Goal: Feedback & Contribution: Submit feedback/report problem

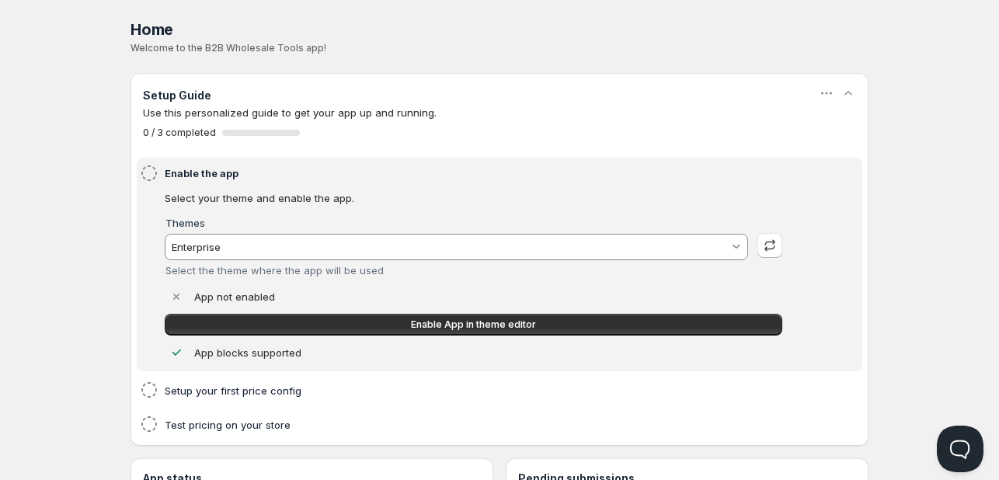
click at [180, 46] on p "Welcome to the B2B Wholesale Tools app!" at bounding box center [500, 48] width 738 height 12
click at [244, 45] on p "Welcome to the B2B Wholesale Tools app!" at bounding box center [500, 48] width 738 height 12
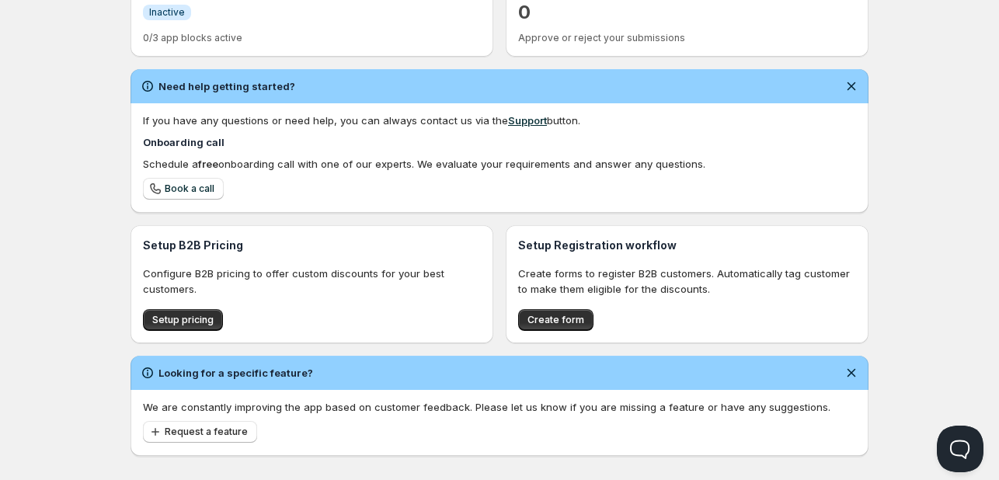
scroll to position [510, 0]
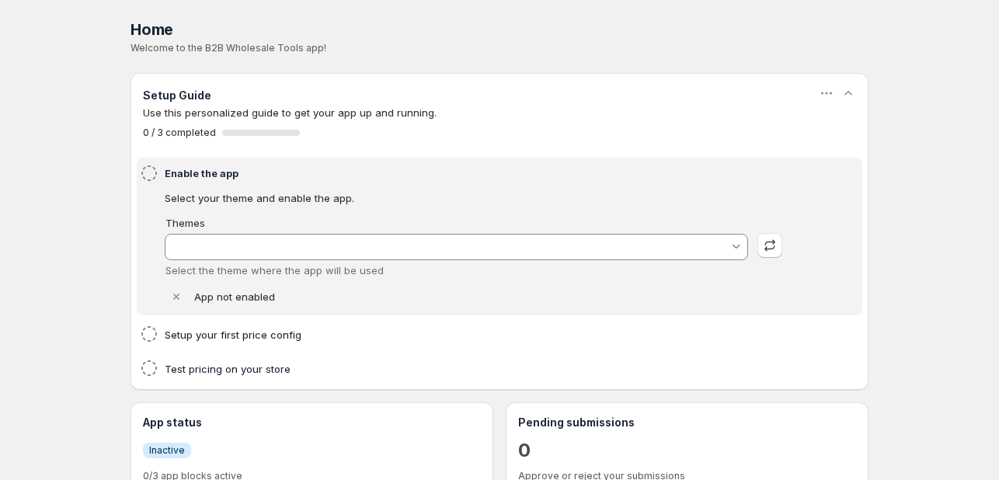
type input "Enterprise"
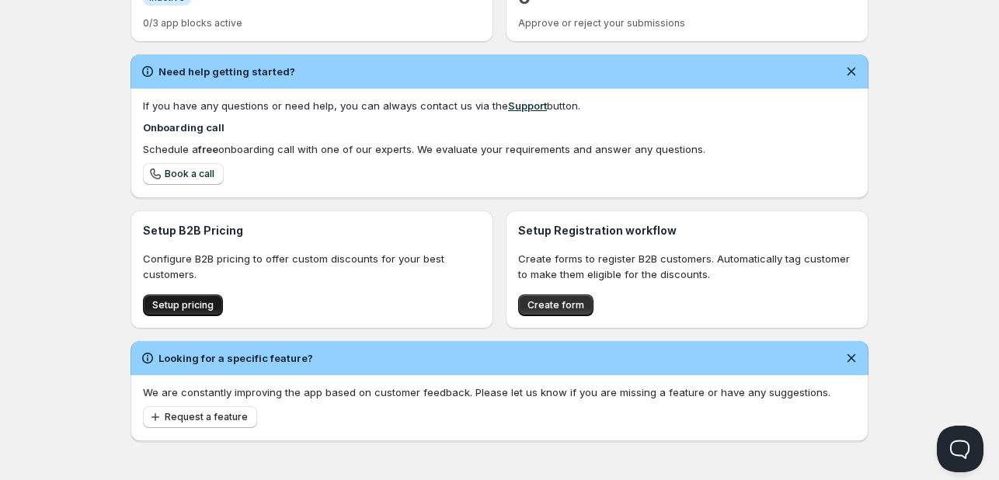
click at [192, 302] on span "Setup pricing" at bounding box center [182, 305] width 61 height 12
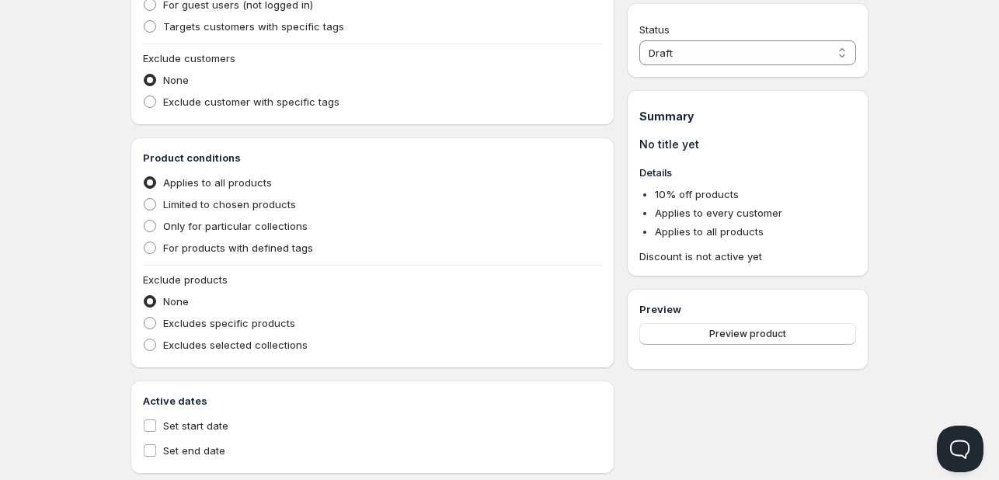
scroll to position [472, 0]
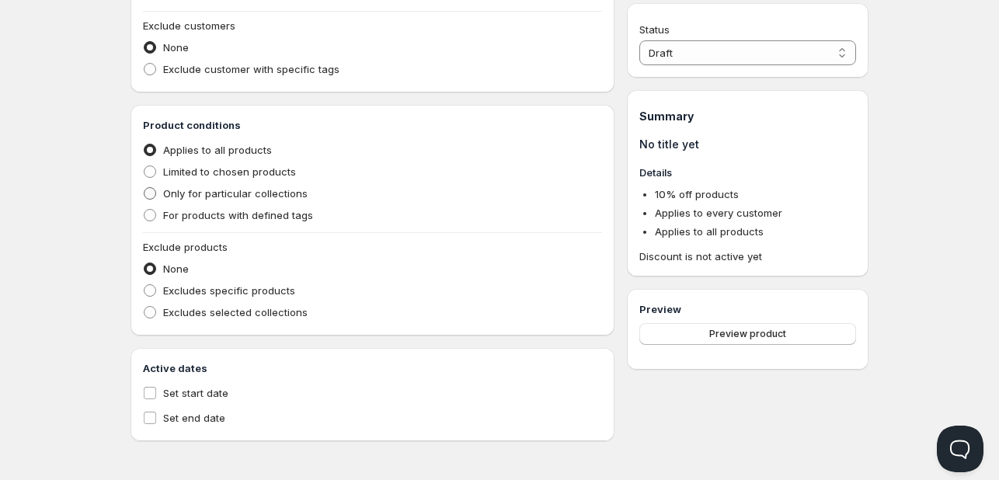
click at [242, 190] on span "Only for particular collections" at bounding box center [235, 193] width 145 height 12
click at [145, 188] on input "Only for particular collections" at bounding box center [144, 187] width 1 height 1
radio input "true"
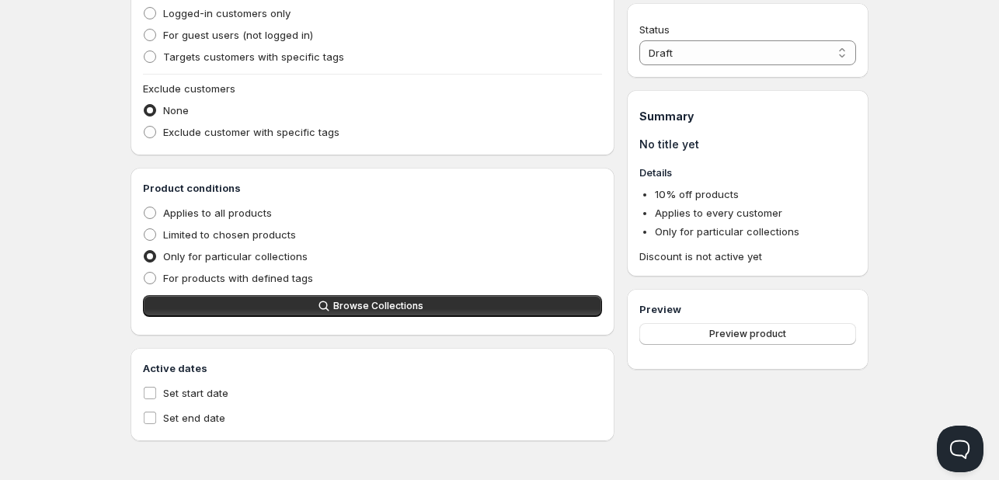
scroll to position [428, 0]
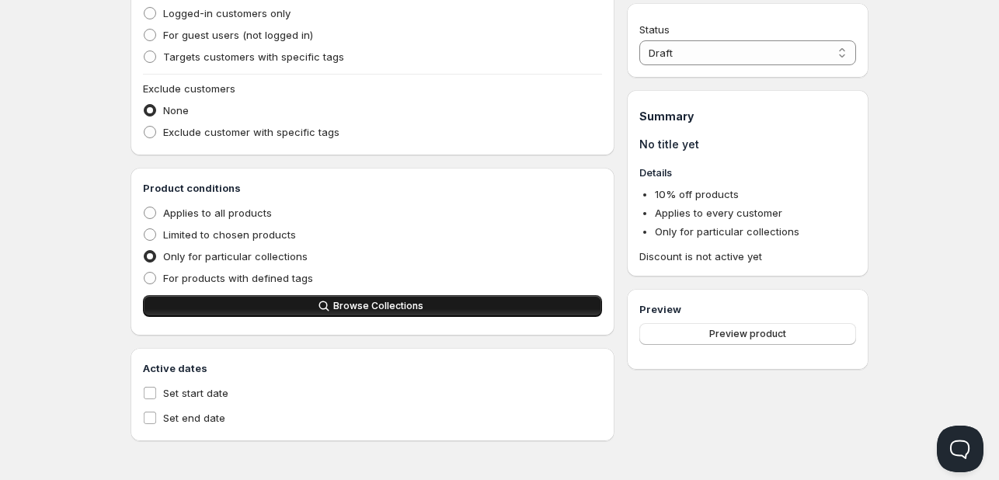
click at [332, 306] on icon "button" at bounding box center [324, 306] width 16 height 16
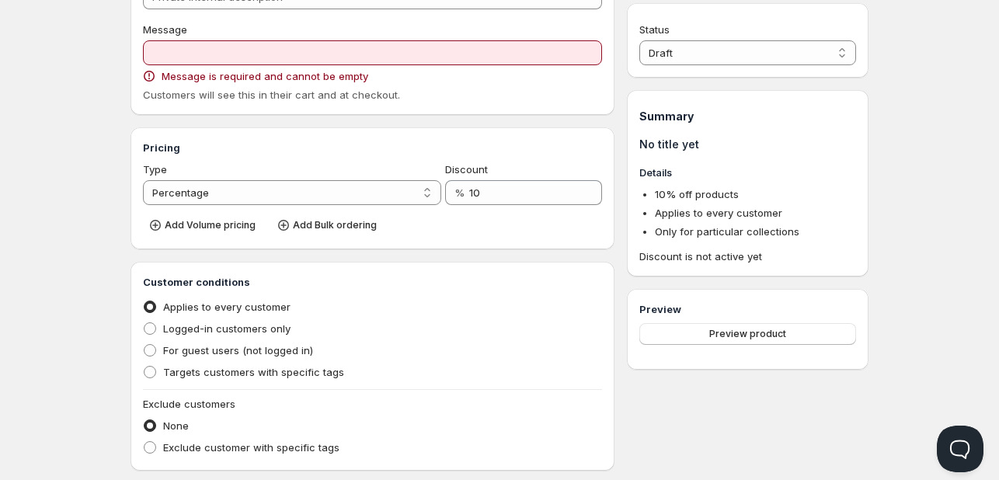
scroll to position [0, 0]
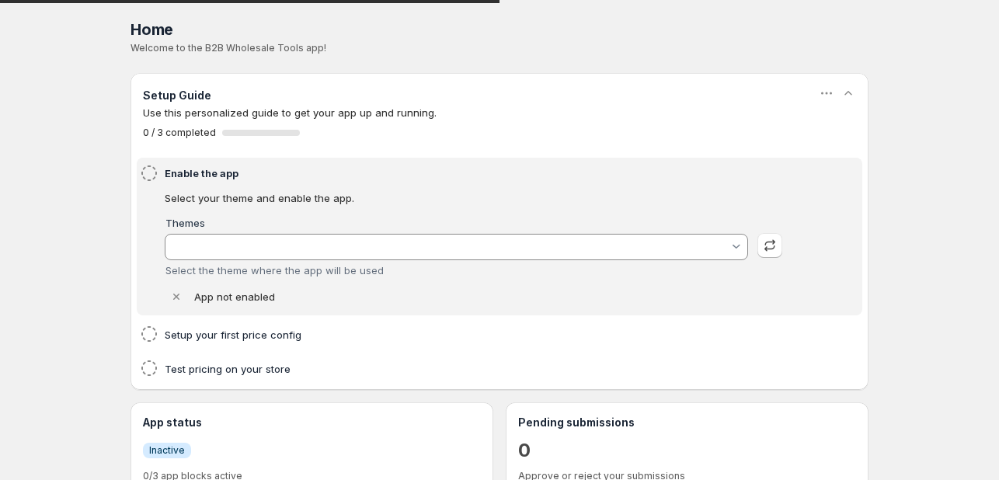
type input "Enterprise"
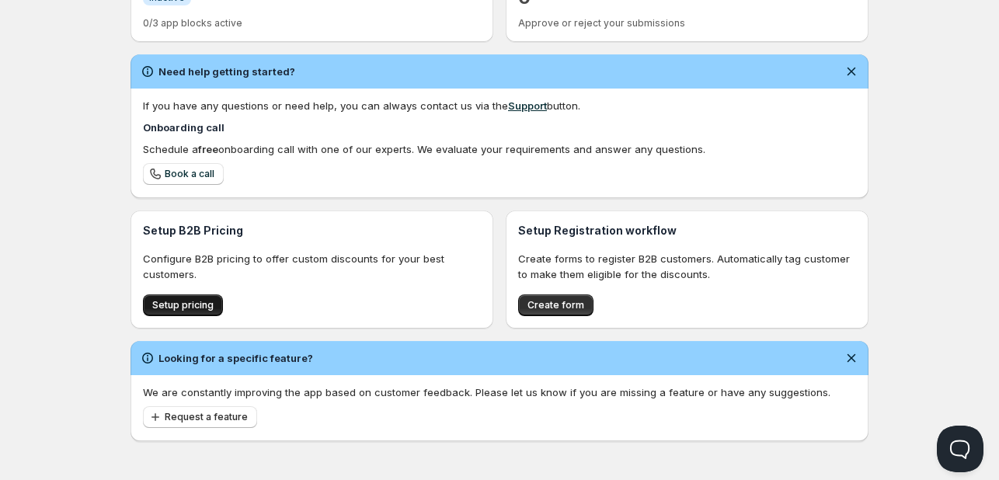
click at [173, 305] on span "Setup pricing" at bounding box center [182, 305] width 61 height 12
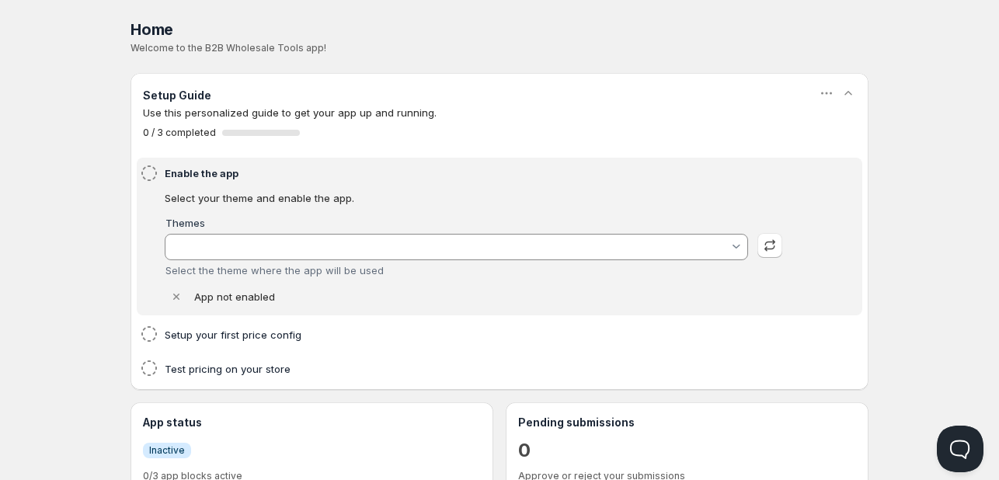
type input "Enterprise"
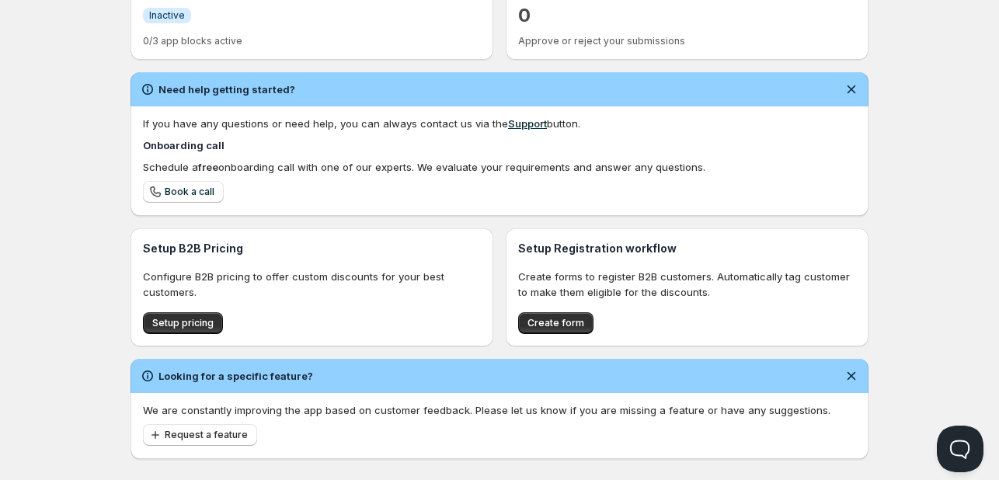
scroll to position [510, 0]
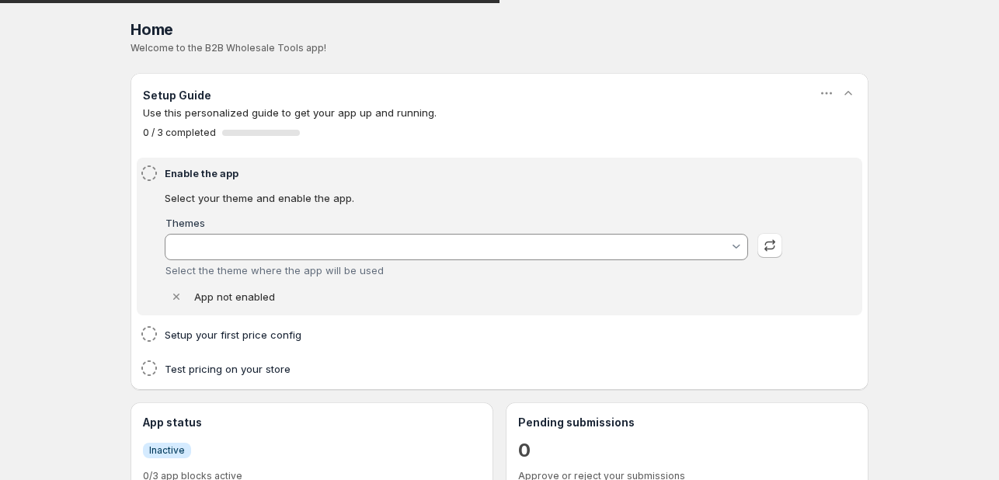
type input "Enterprise"
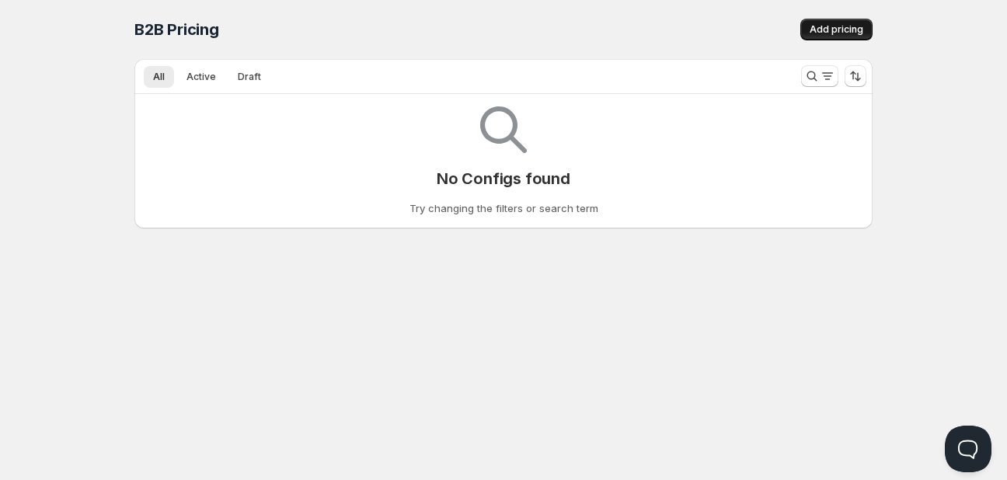
click at [826, 26] on span "Add pricing" at bounding box center [837, 29] width 54 height 12
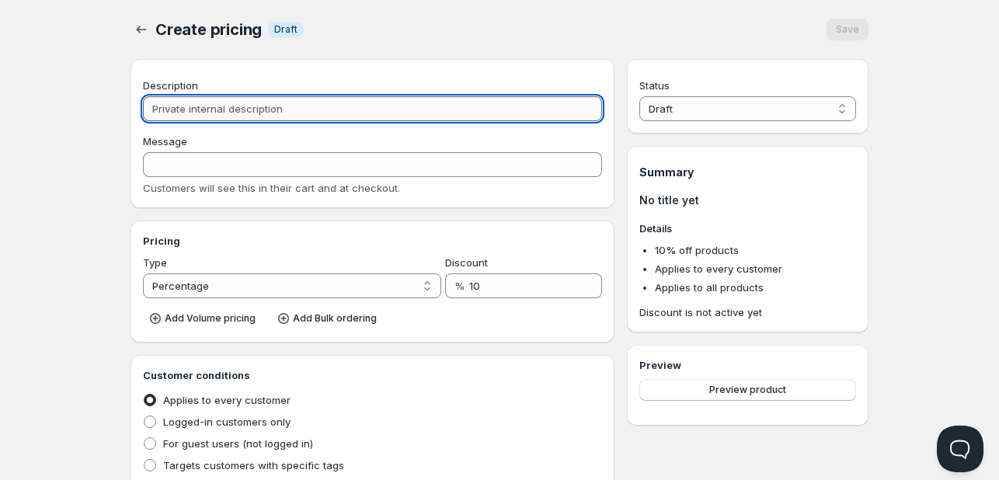
click at [304, 119] on input "Description" at bounding box center [372, 108] width 459 height 25
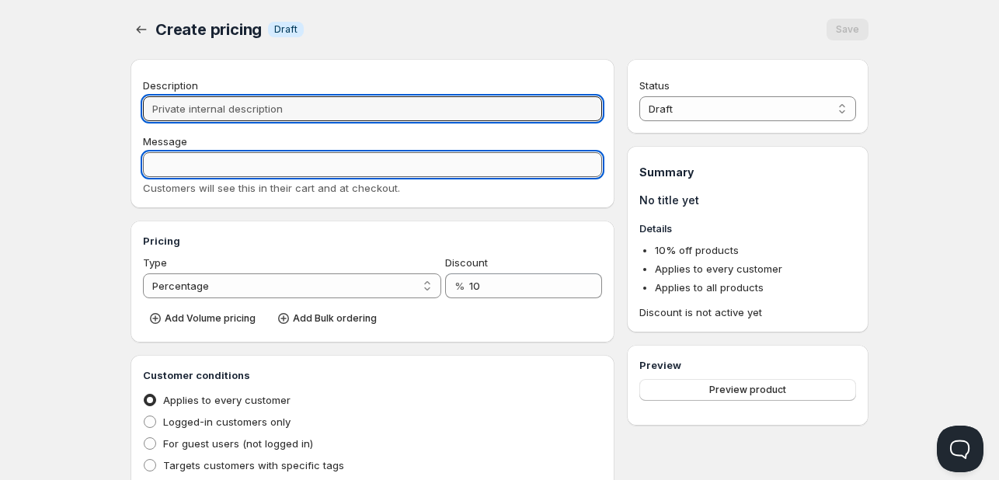
click at [208, 166] on input "Message" at bounding box center [372, 164] width 459 height 25
click at [255, 104] on input "Description" at bounding box center [372, 108] width 459 height 25
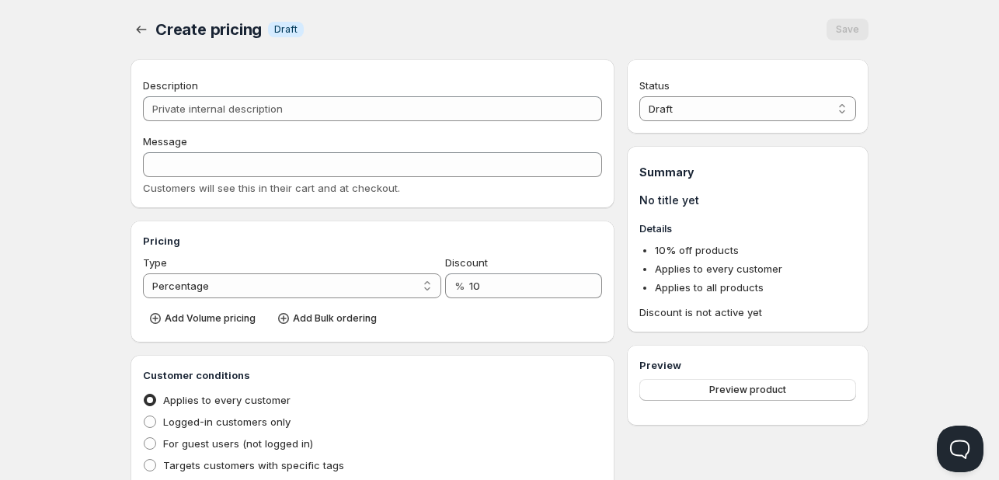
click at [382, 8] on div "Create pricing. This page is ready Create pricing Info Draft Save" at bounding box center [500, 29] width 738 height 59
click at [374, 25] on div "Create pricing Info Draft" at bounding box center [355, 30] width 401 height 22
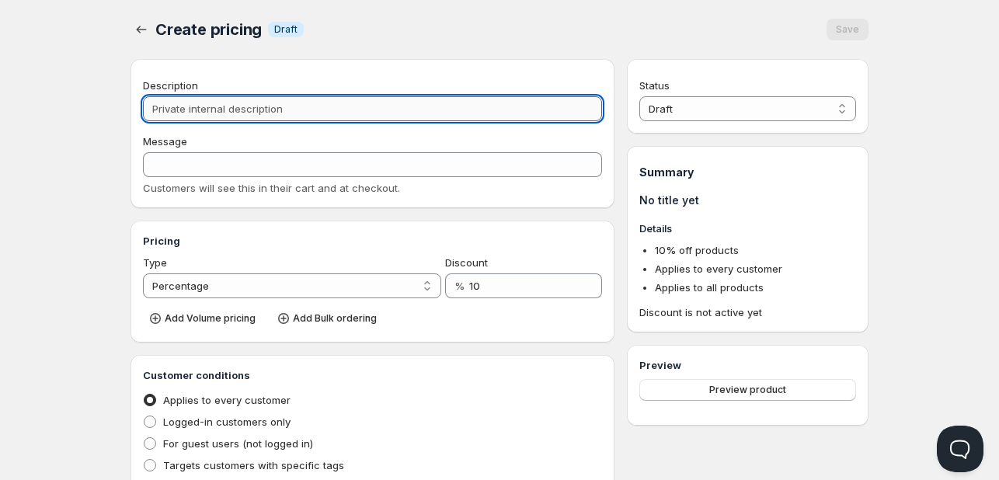
click at [246, 104] on input "Description" at bounding box center [372, 108] width 459 height 25
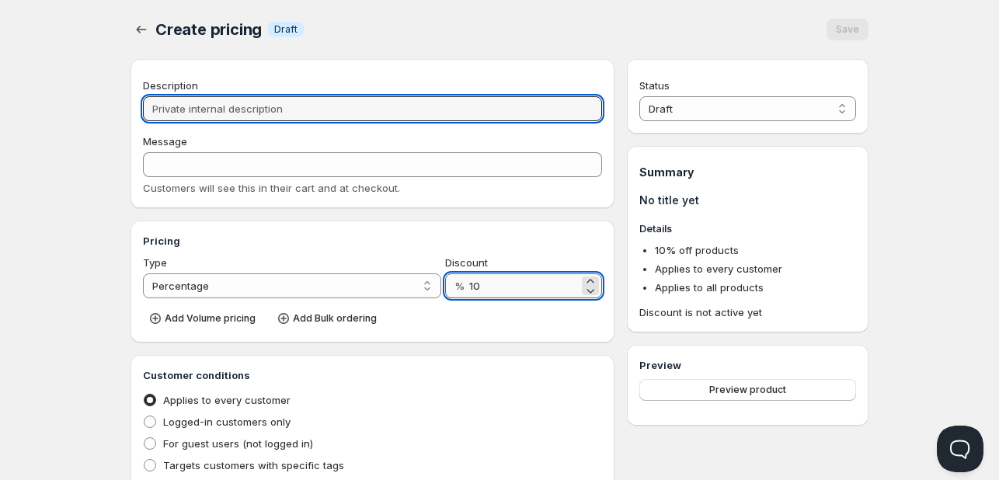
click at [507, 284] on input "10" at bounding box center [524, 286] width 110 height 25
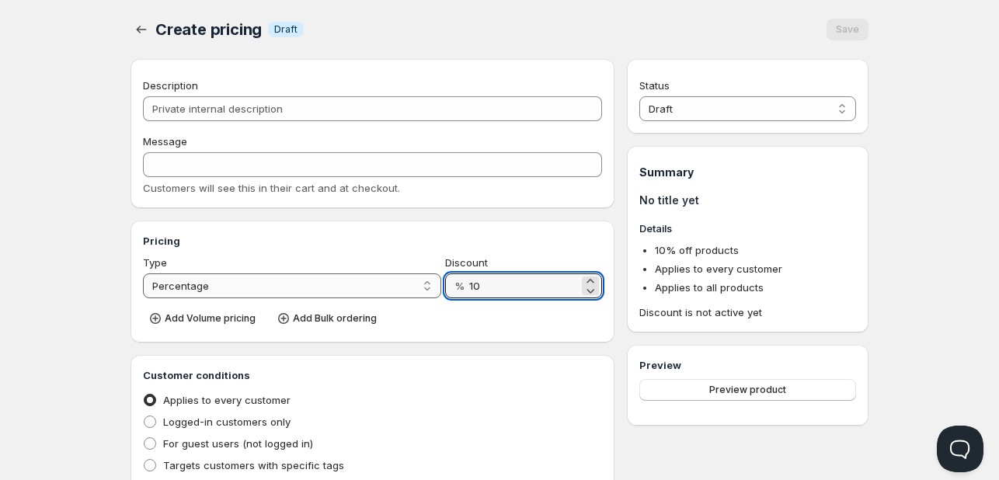
click at [327, 286] on select "Percentage Absolute" at bounding box center [292, 286] width 298 height 25
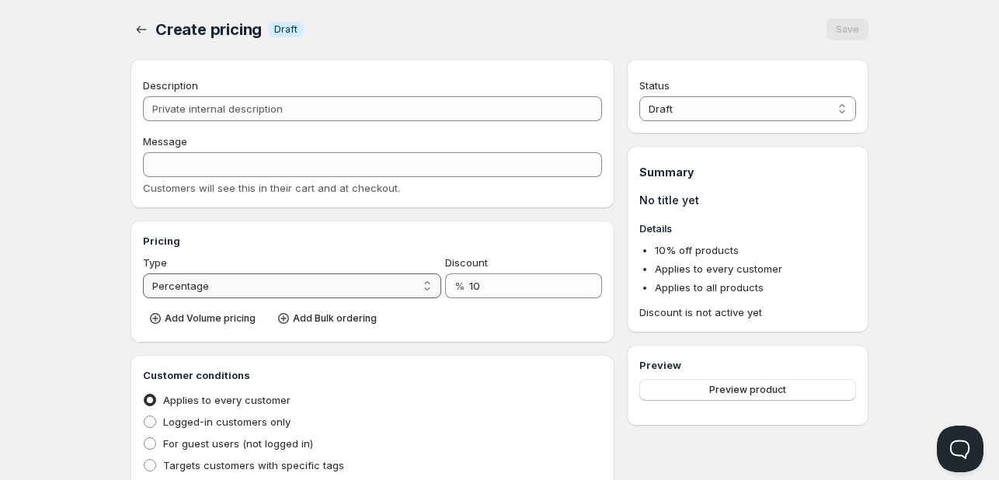
click at [327, 286] on select "Percentage Absolute" at bounding box center [292, 286] width 298 height 25
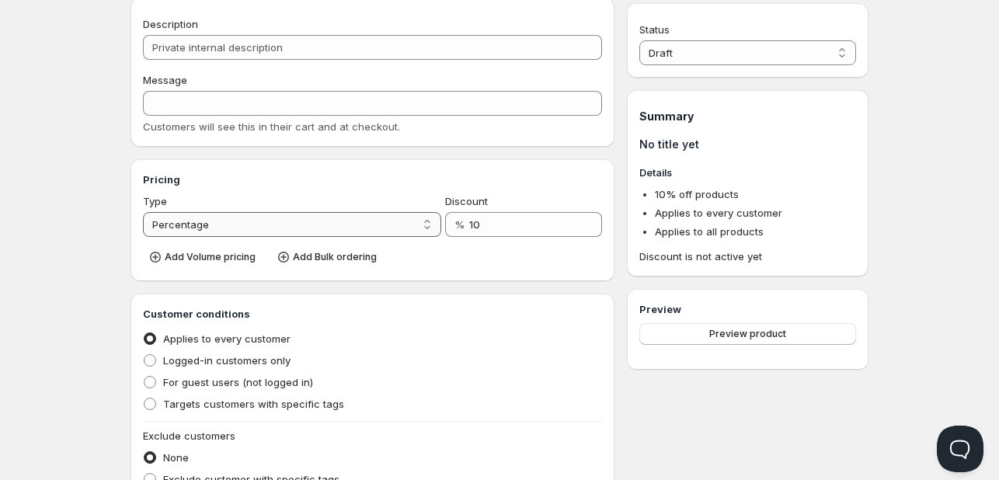
scroll to position [155, 0]
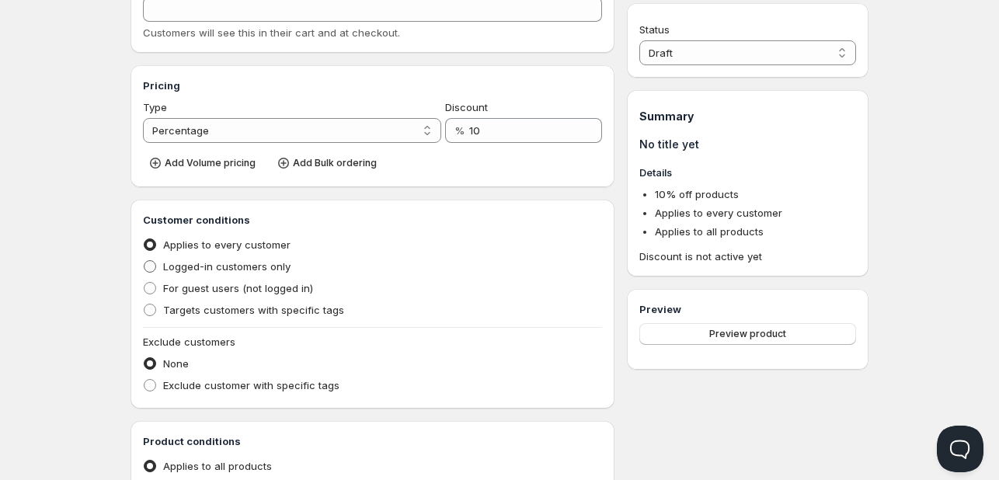
click at [207, 258] on label "Logged-in customers only" at bounding box center [217, 267] width 148 height 22
click at [145, 260] on input "Logged-in customers only" at bounding box center [144, 260] width 1 height 1
radio input "true"
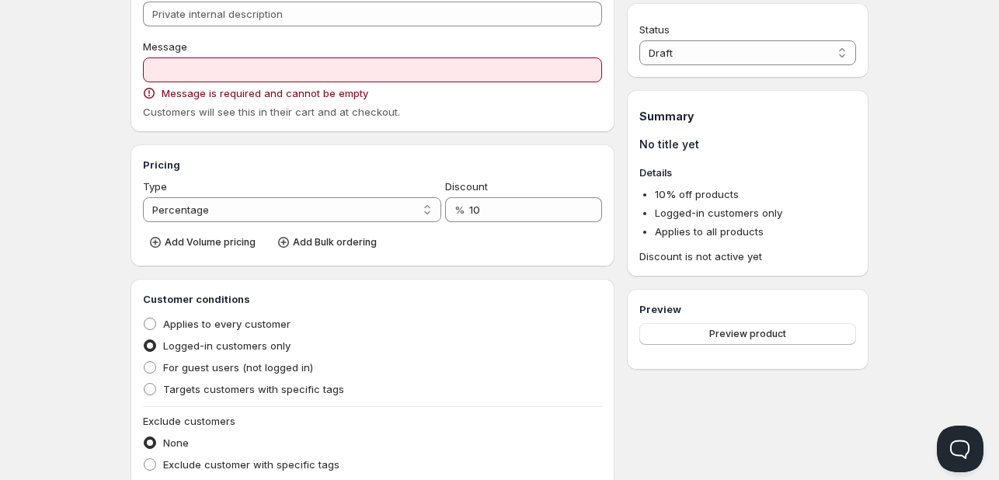
scroll to position [0, 0]
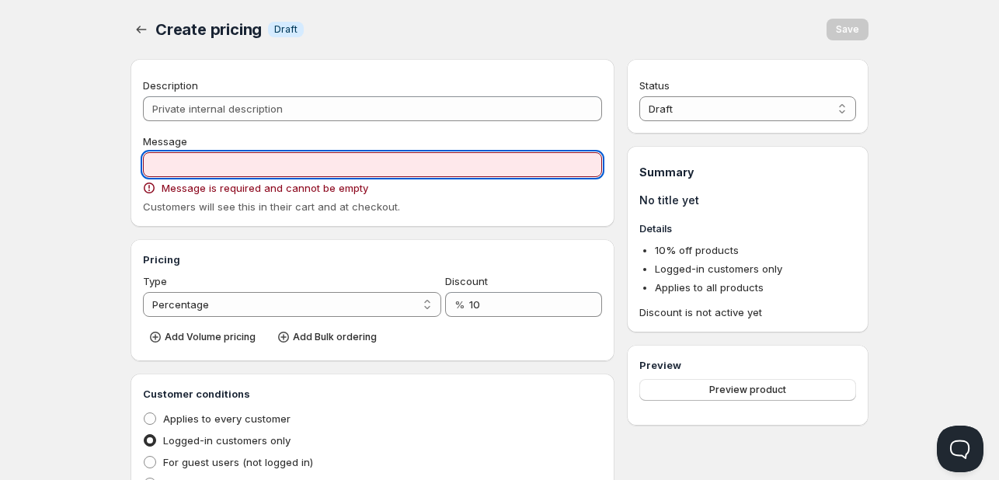
click at [194, 163] on input "Message" at bounding box center [372, 164] width 459 height 25
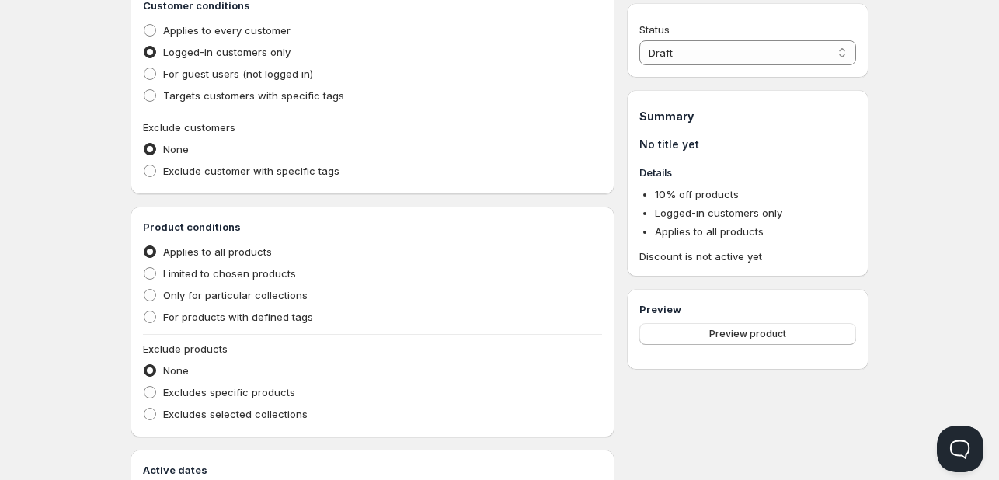
scroll to position [311, 0]
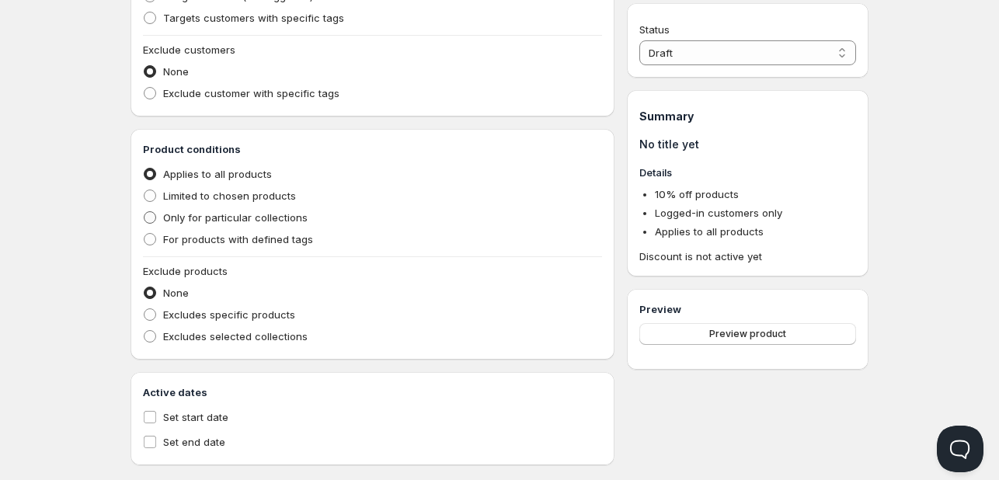
click at [244, 214] on span "Only for particular collections" at bounding box center [235, 217] width 145 height 12
click at [145, 212] on input "Only for particular collections" at bounding box center [144, 211] width 1 height 1
radio input "true"
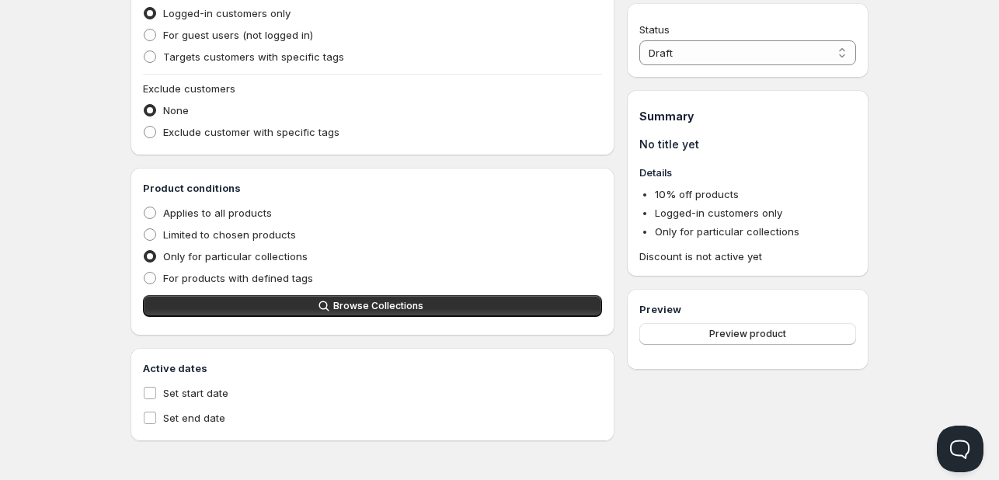
scroll to position [428, 0]
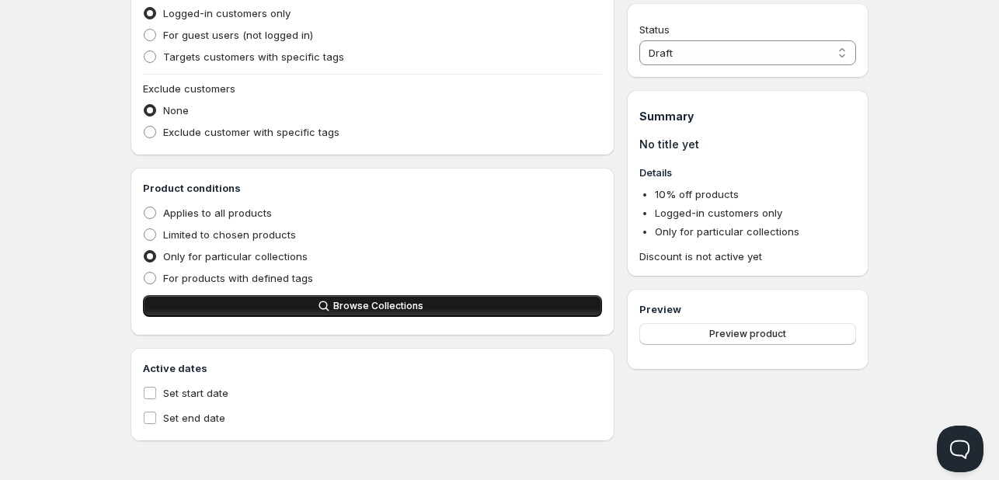
click at [354, 300] on span "Browse Collections" at bounding box center [378, 306] width 90 height 12
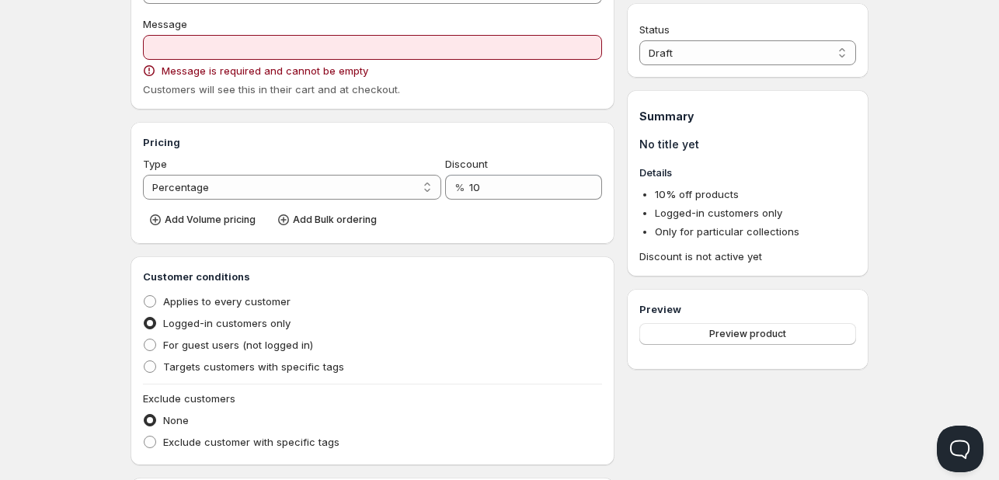
scroll to position [90, 0]
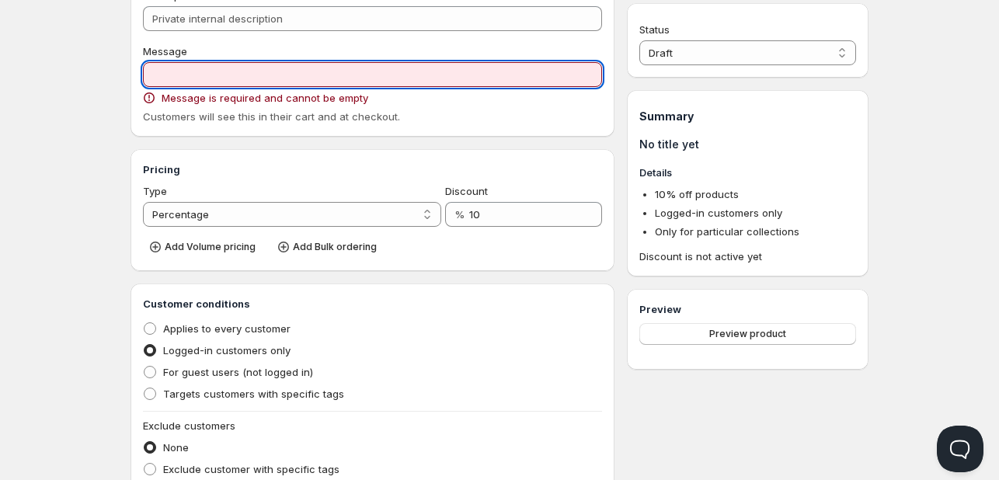
click at [197, 68] on input "Message" at bounding box center [372, 74] width 459 height 25
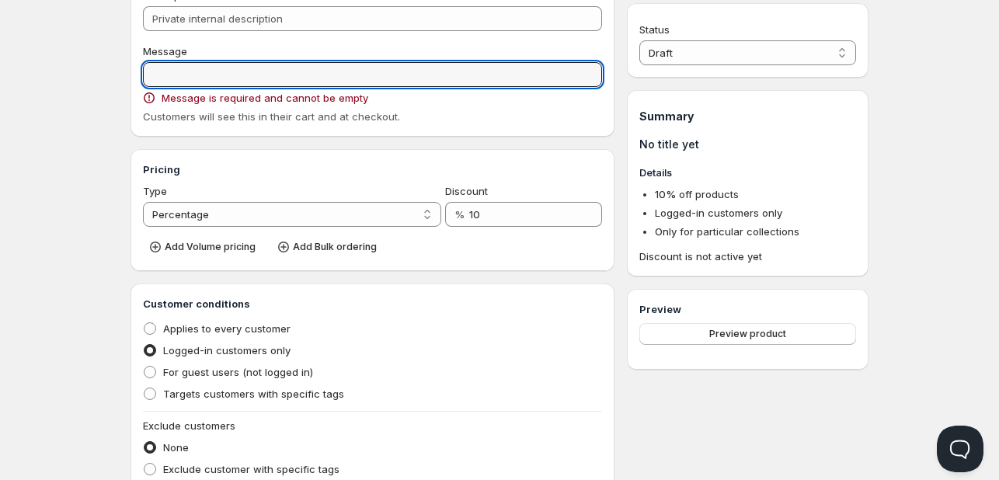
paste input "Enjoy 10% Off – Just for You!"
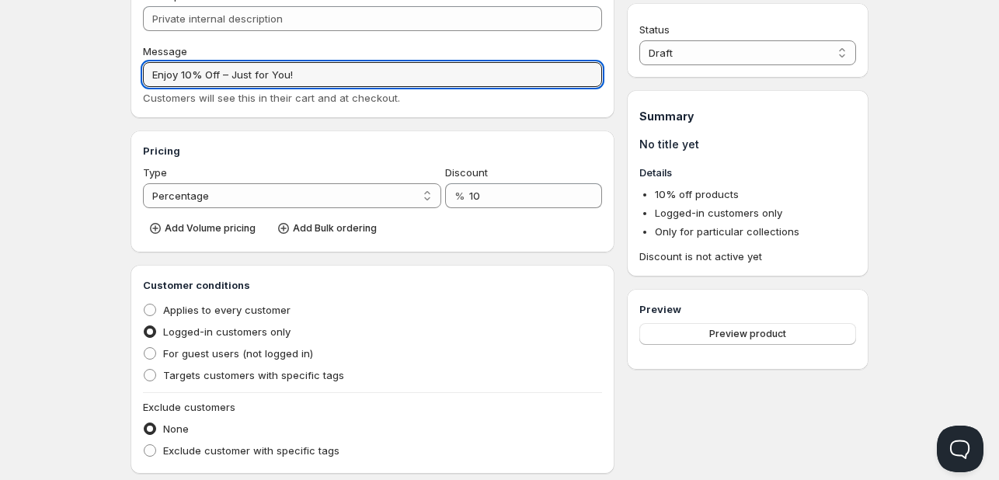
type input "Enjoy 10% Off – Just for You!"
click at [101, 167] on div "Home Pricing Price lists Checkout Forms Submissions Settings Features Plans Cre…" at bounding box center [499, 380] width 999 height 940
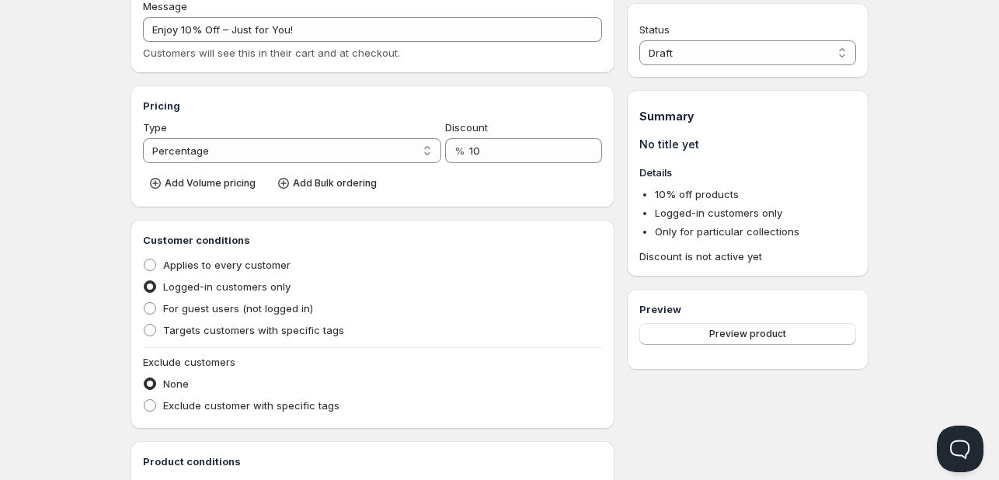
scroll to position [0, 0]
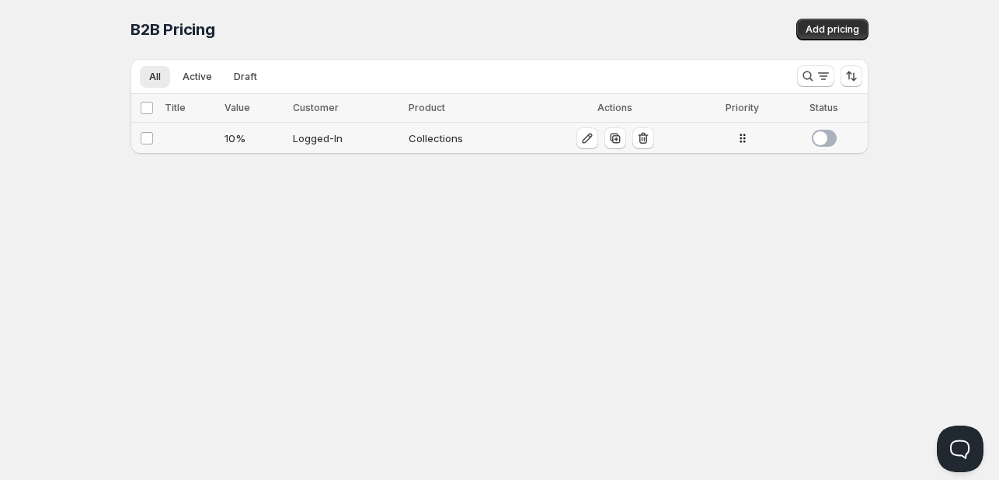
click at [822, 141] on span at bounding box center [824, 138] width 25 height 17
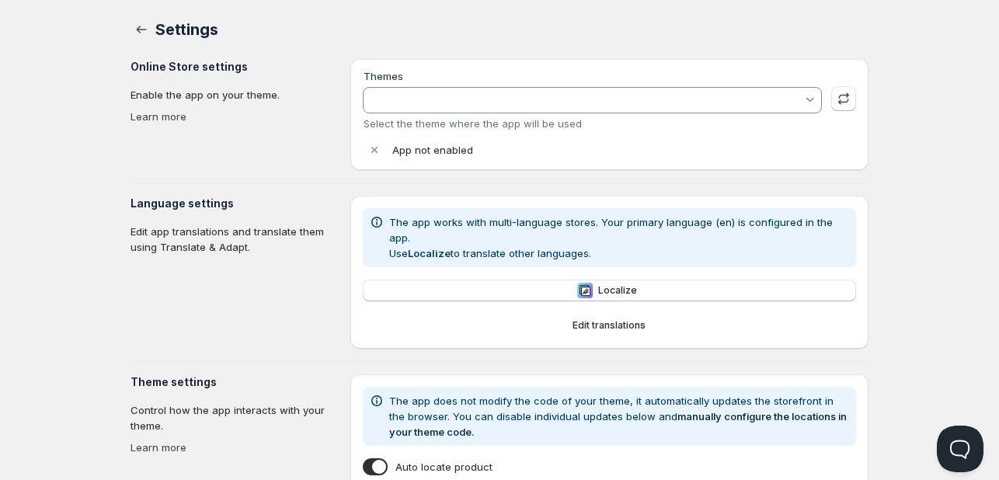
type input "Enterprise"
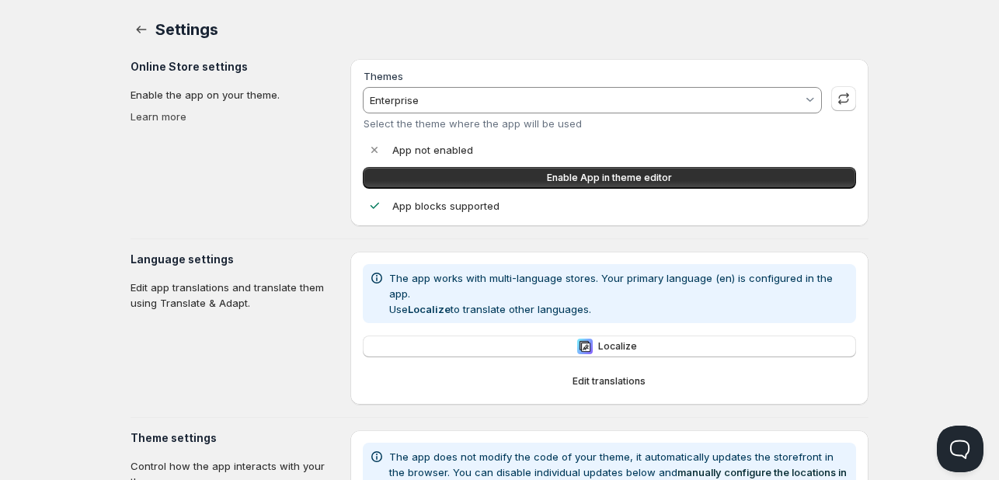
click at [469, 96] on input "Enterprise" at bounding box center [585, 100] width 435 height 25
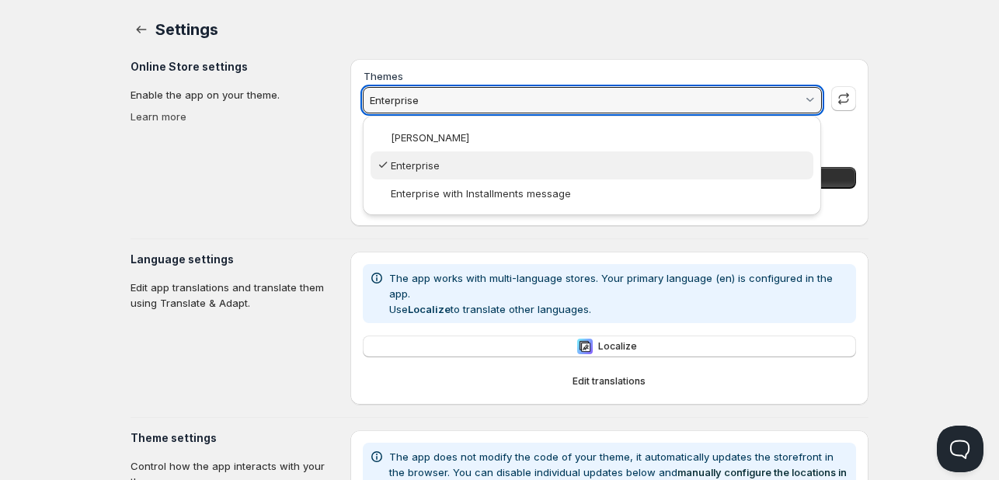
click at [0, 0] on slot "Enterprise" at bounding box center [0, 0] width 0 height 0
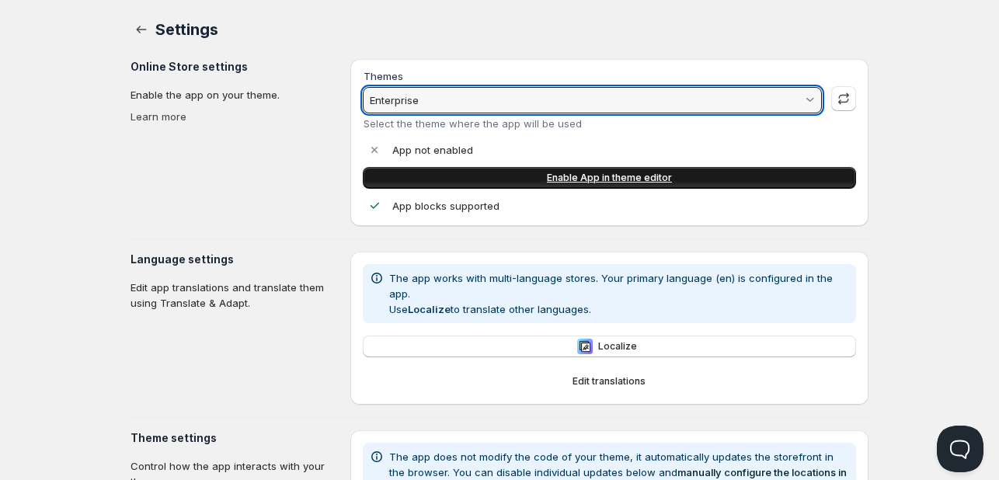
click at [476, 175] on link "Enable App in theme editor" at bounding box center [609, 178] width 493 height 22
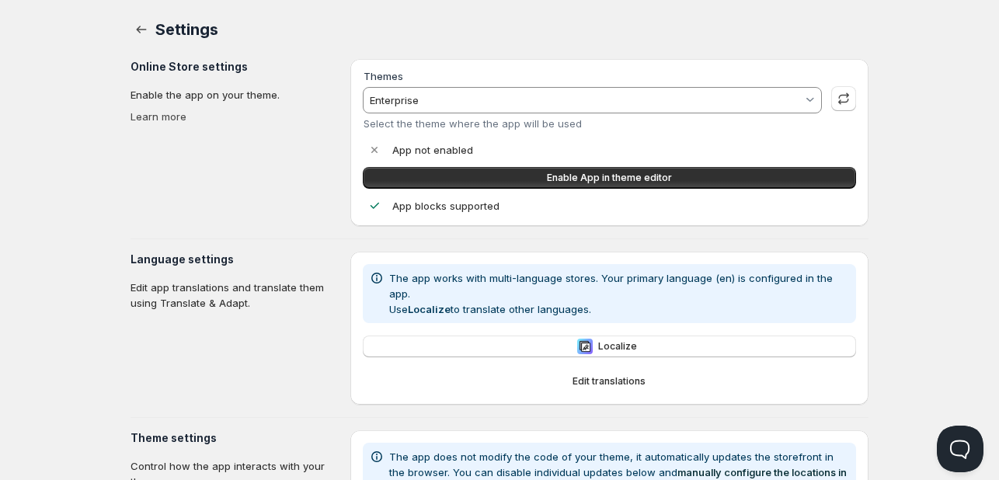
click at [496, 103] on input "Enterprise" at bounding box center [585, 100] width 435 height 25
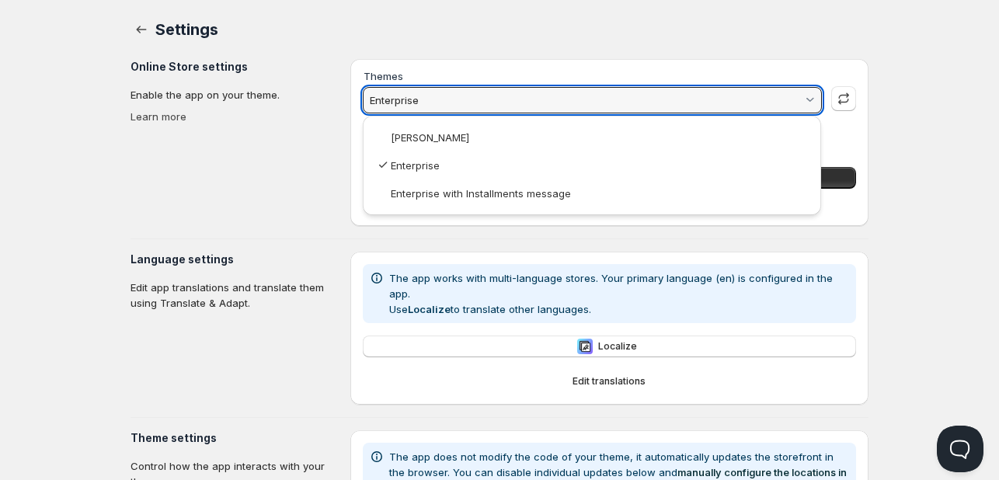
click at [496, 103] on input "Enterprise" at bounding box center [585, 100] width 435 height 25
click at [218, 173] on html "Home Pricing Price lists Checkout Forms Submissions Settings Features Plans Set…" at bounding box center [499, 406] width 999 height 813
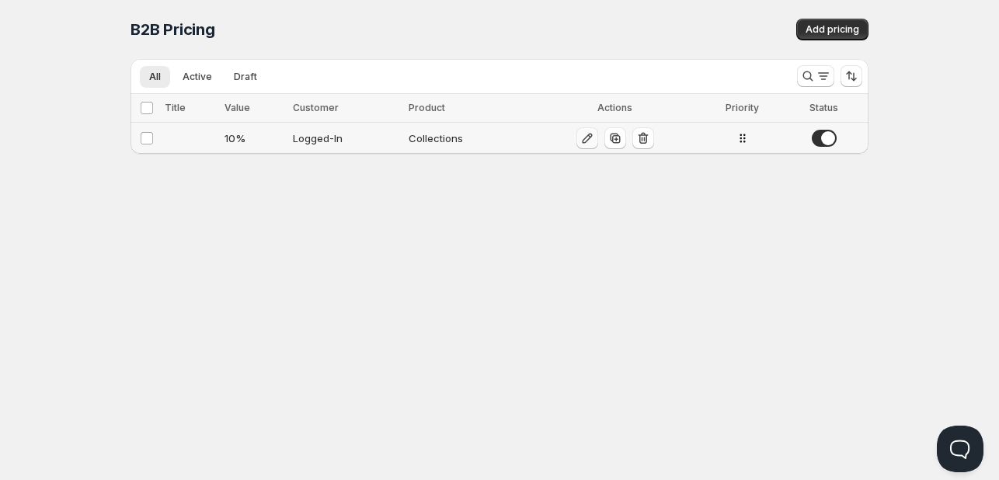
click at [577, 142] on button "button" at bounding box center [588, 138] width 22 height 22
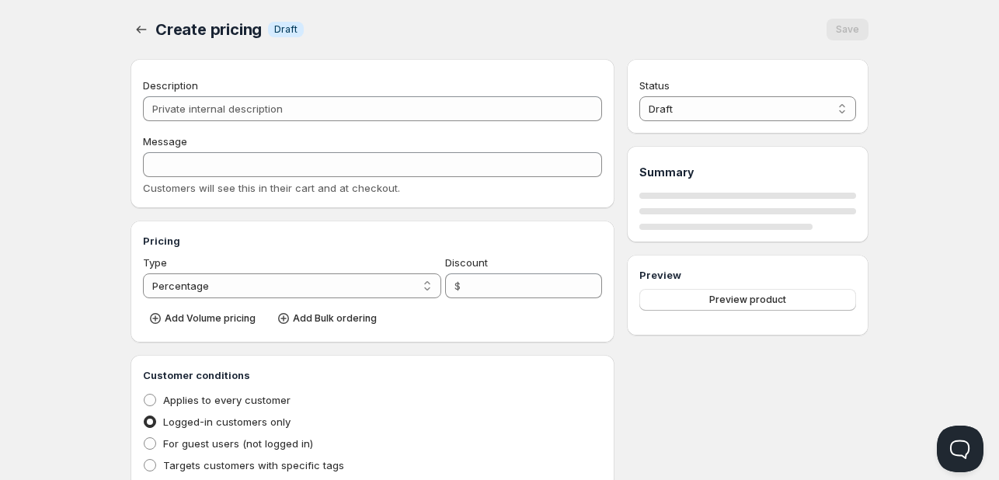
type input "10"
radio input "true"
select select "1"
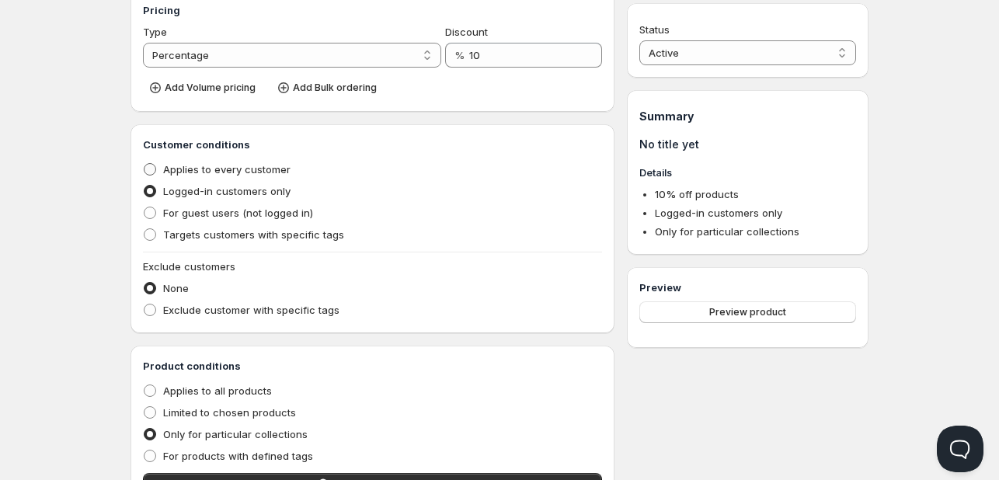
scroll to position [233, 0]
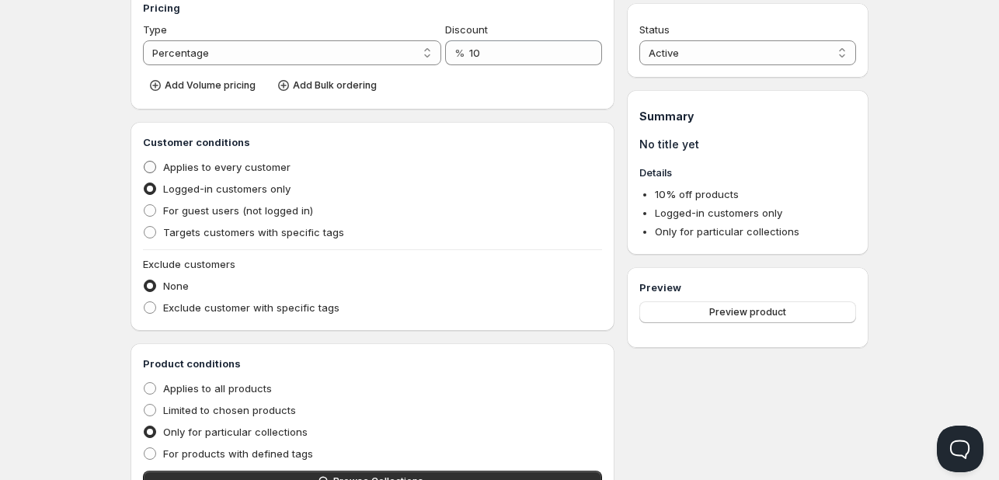
click at [205, 167] on span "Applies to every customer" at bounding box center [226, 167] width 127 height 12
click at [145, 162] on input "Applies to every customer" at bounding box center [144, 161] width 1 height 1
radio input "true"
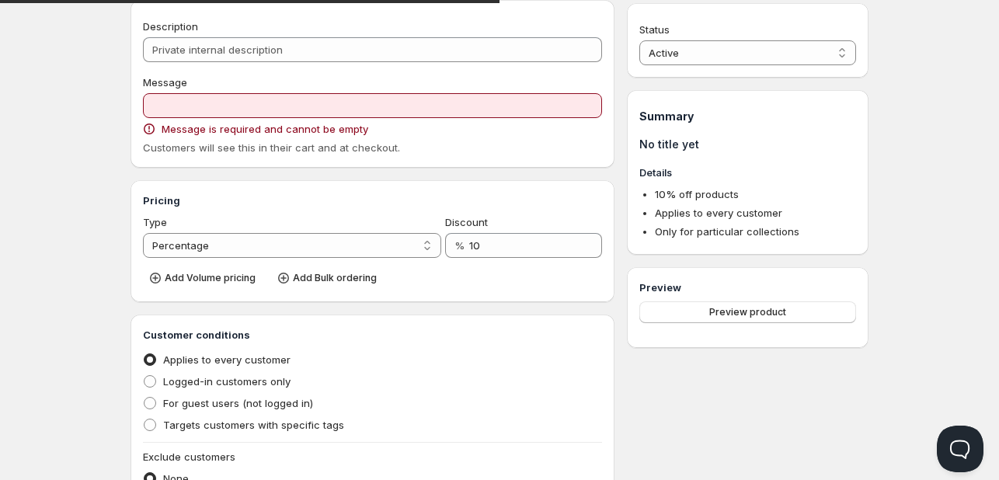
scroll to position [0, 0]
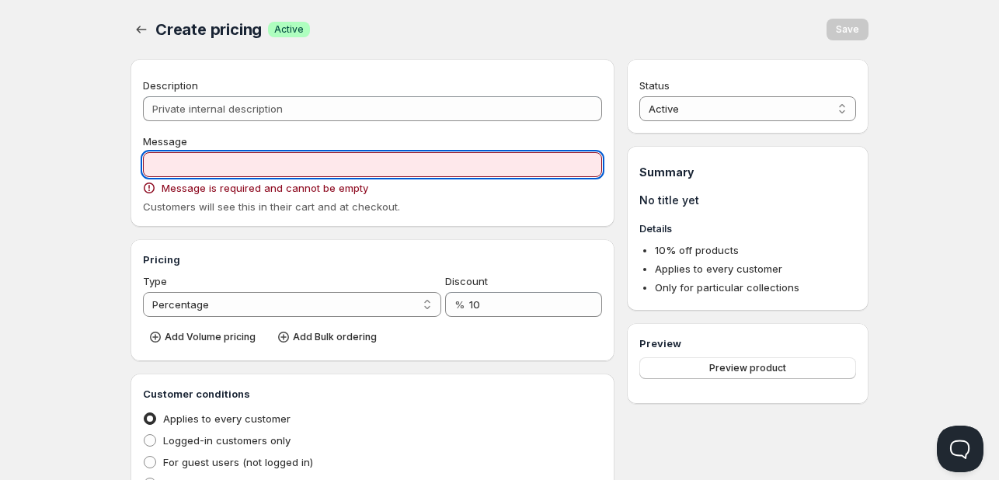
click at [197, 168] on input "Message" at bounding box center [372, 164] width 459 height 25
paste input "Enjoy 10% Off – Just for You!"
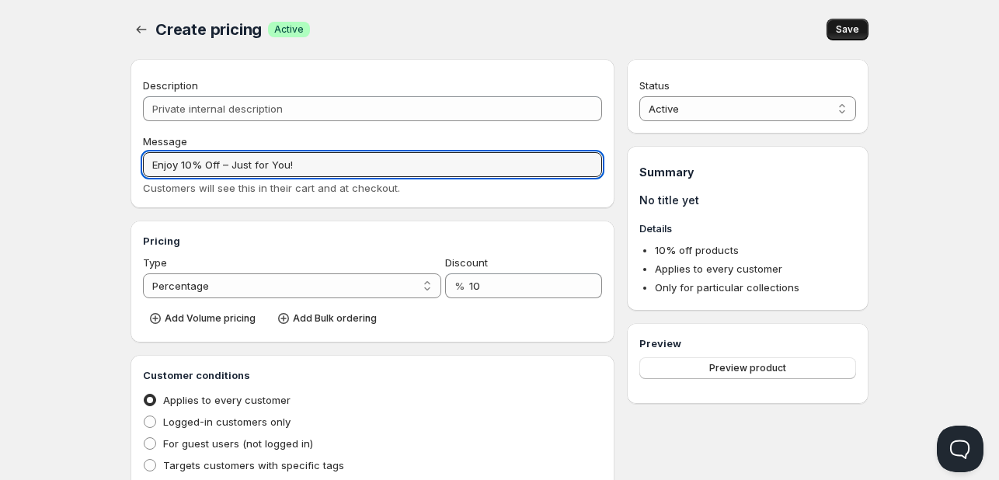
type input "Enjoy 10% Off – Just for You!"
click at [849, 24] on span "Save" at bounding box center [847, 29] width 23 height 12
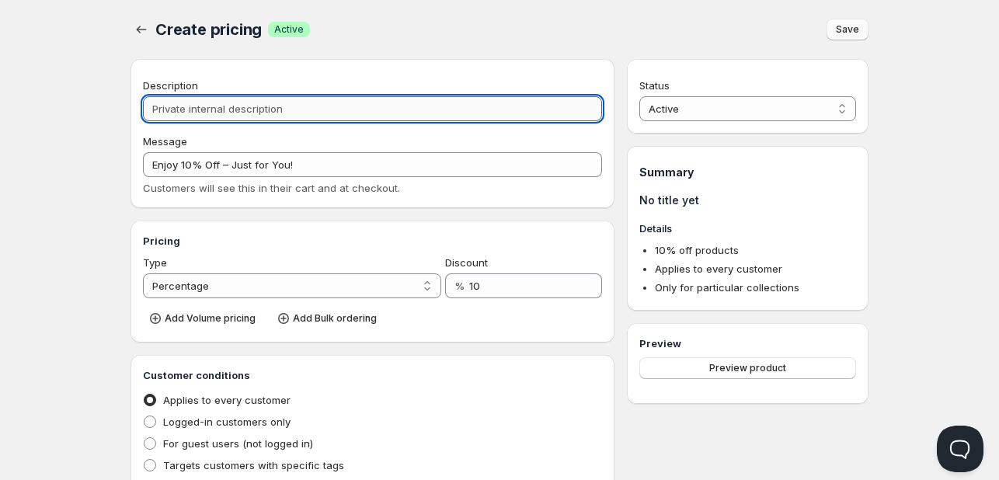
click at [235, 108] on input "Description" at bounding box center [372, 108] width 459 height 25
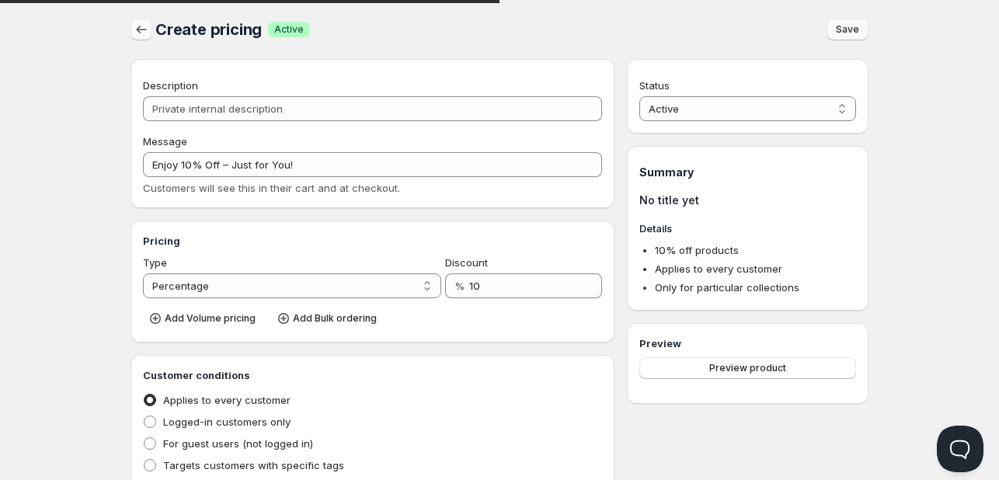
click at [142, 25] on icon "button" at bounding box center [142, 30] width 16 height 16
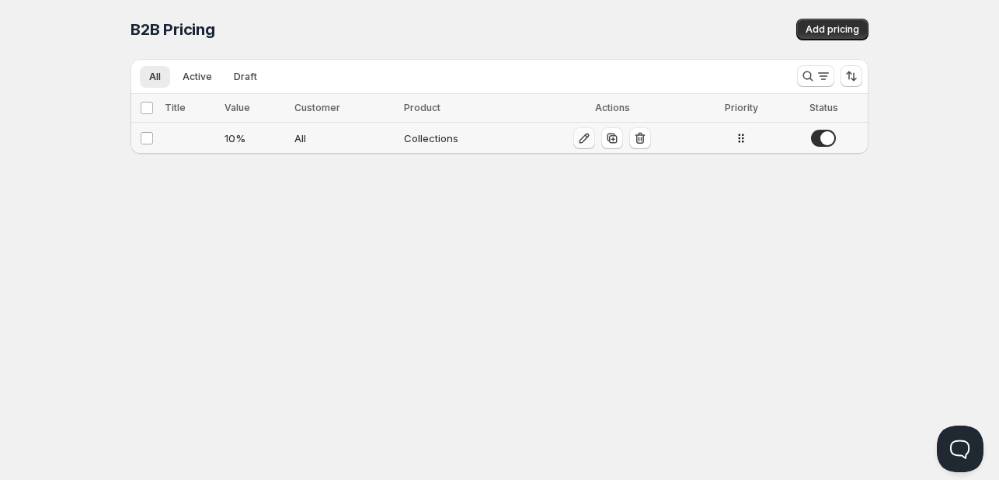
click at [577, 138] on icon "button" at bounding box center [585, 139] width 16 height 16
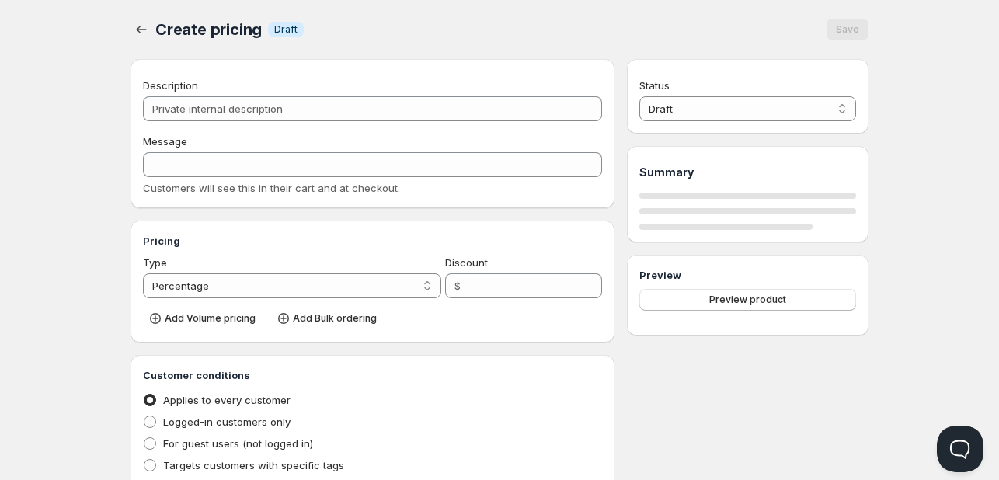
type input "10"
radio input "true"
select select "1"
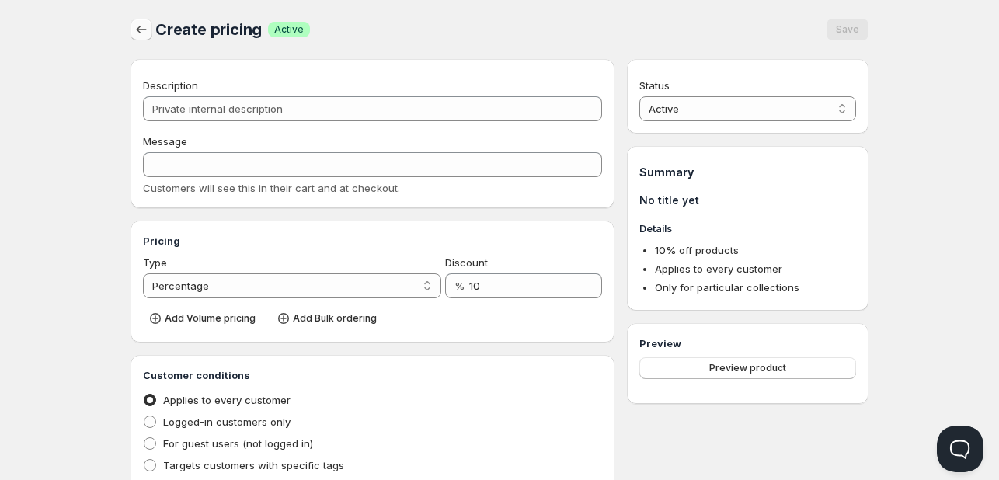
click at [144, 26] on icon "button" at bounding box center [142, 30] width 16 height 16
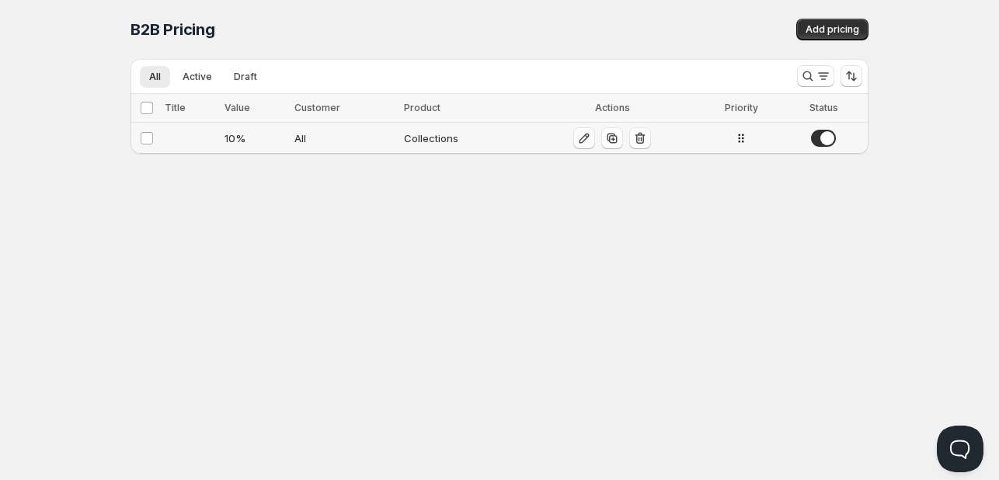
click at [581, 141] on icon "button" at bounding box center [585, 139] width 16 height 16
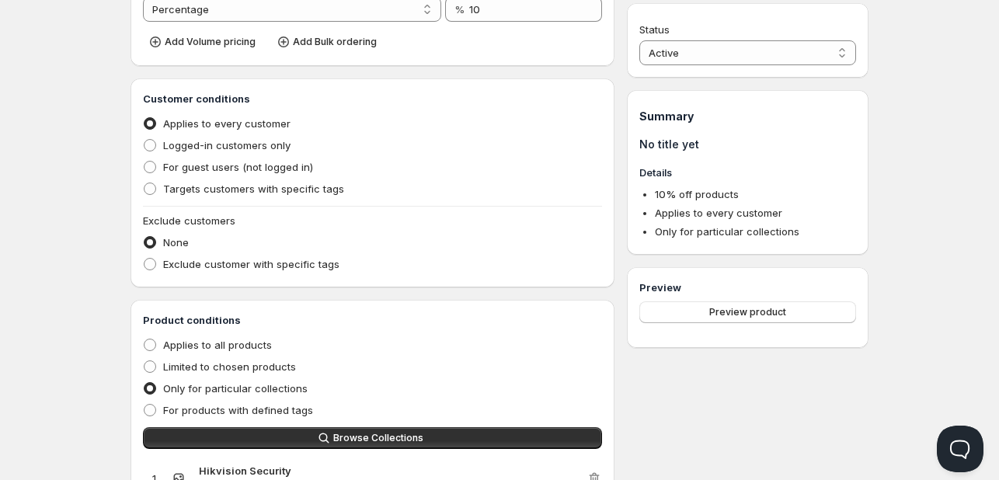
scroll to position [72, 0]
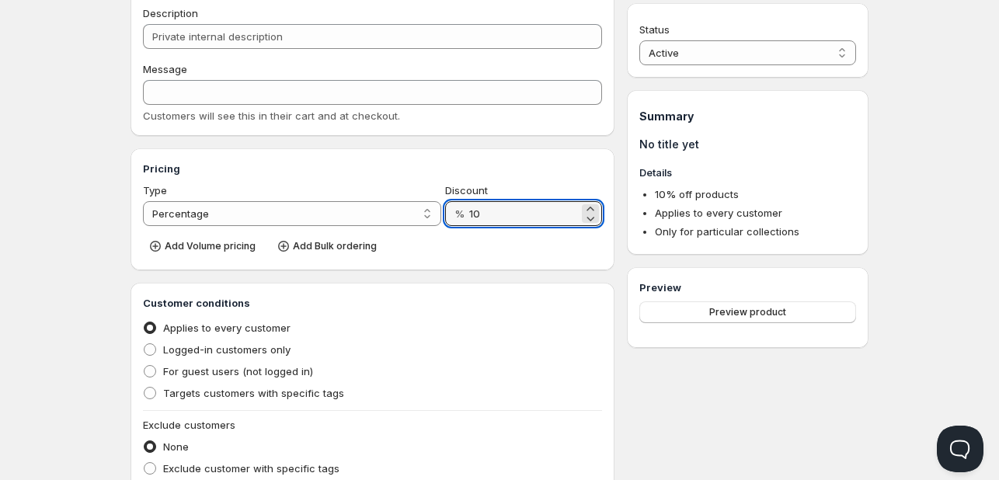
drag, startPoint x: 499, startPoint y: 218, endPoint x: 448, endPoint y: 214, distance: 50.6
click at [448, 214] on div "% 10" at bounding box center [523, 213] width 157 height 25
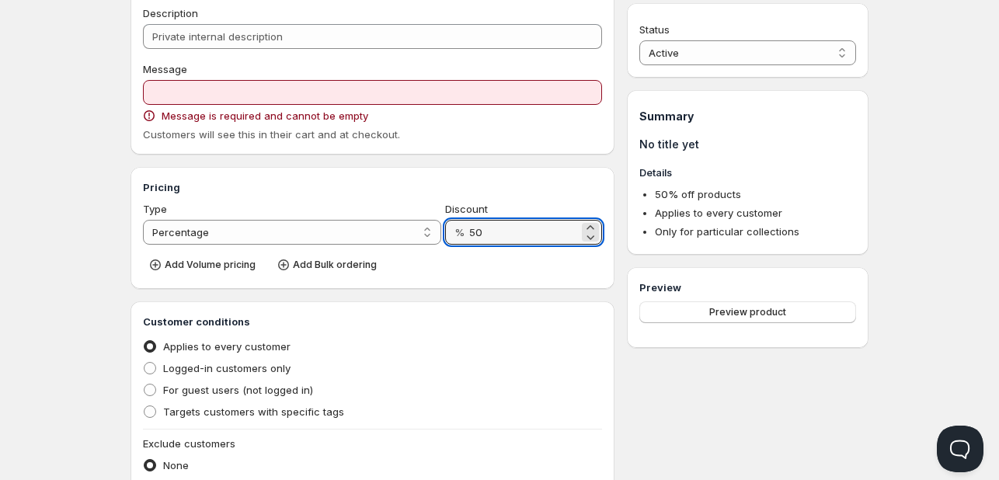
type input "50"
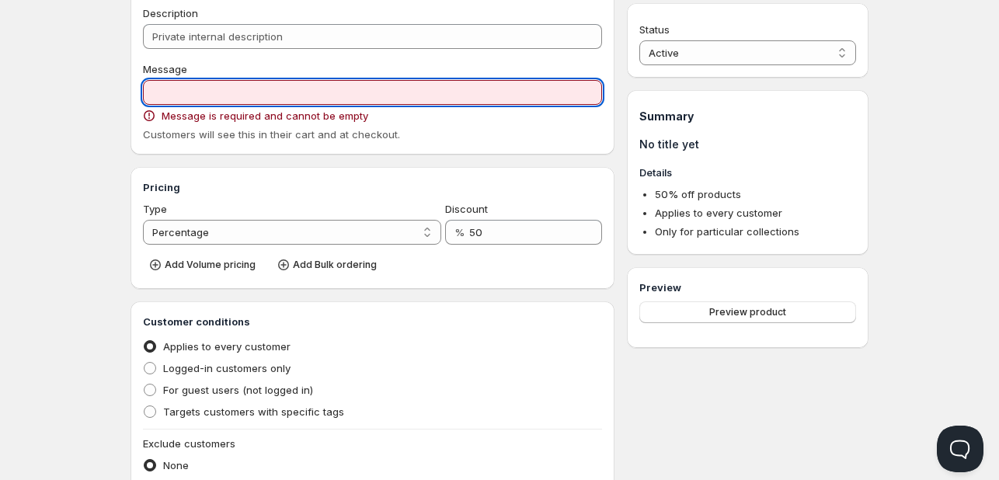
click at [180, 94] on input "Message" at bounding box center [372, 92] width 459 height 25
paste input "Enjoy 10% Off – Just for You!"
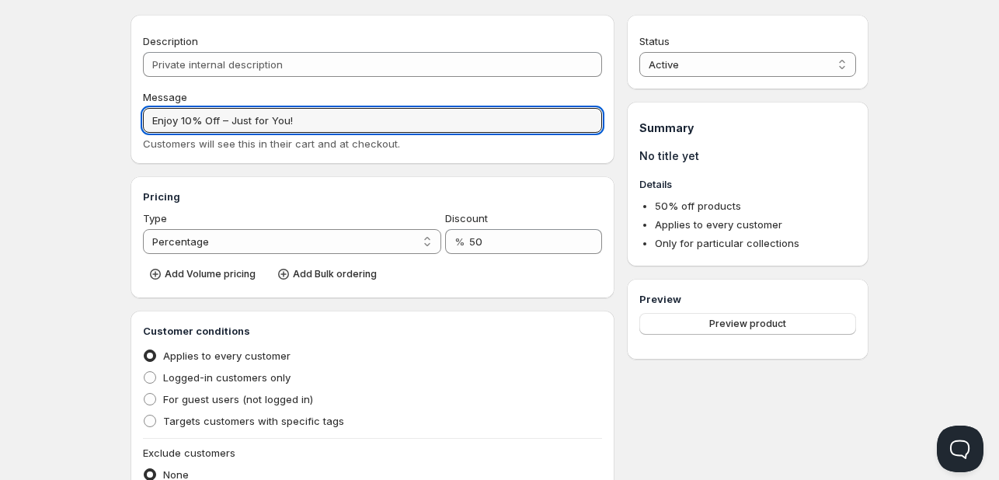
scroll to position [0, 0]
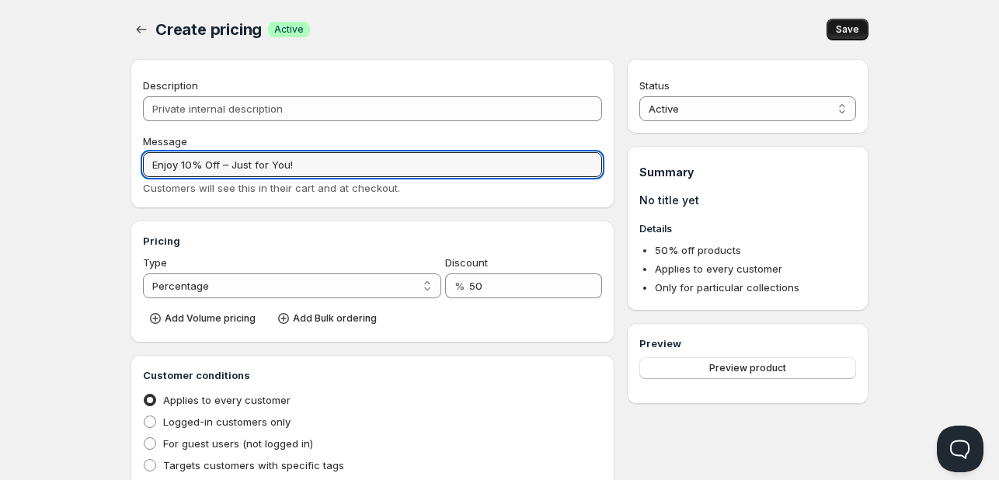
type input "Enjoy 10% Off – Just for You!"
click at [846, 30] on span "Save" at bounding box center [847, 29] width 23 height 12
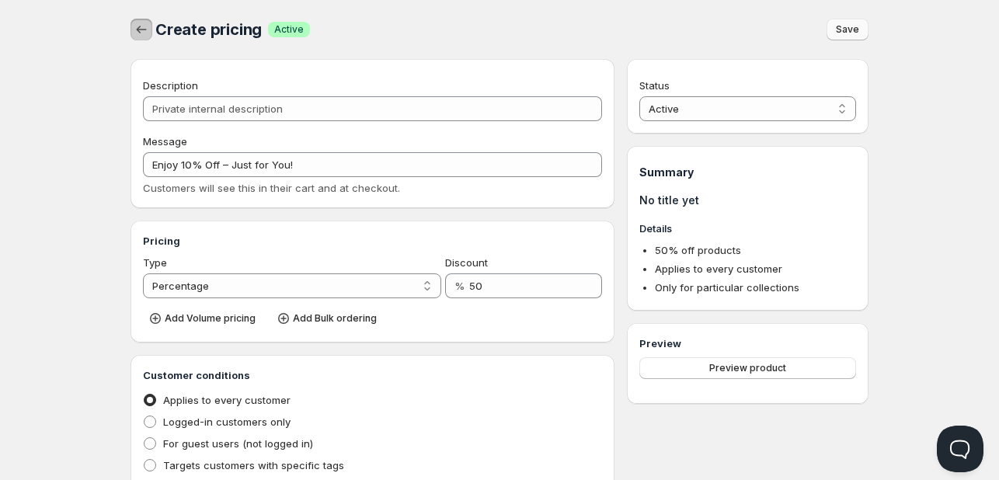
click at [138, 26] on icon "button" at bounding box center [142, 30] width 16 height 16
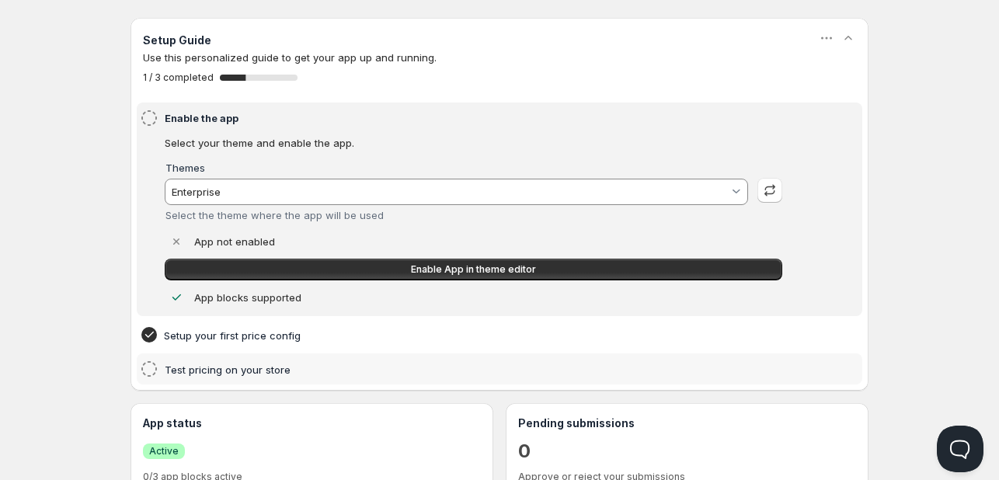
scroll to position [28, 0]
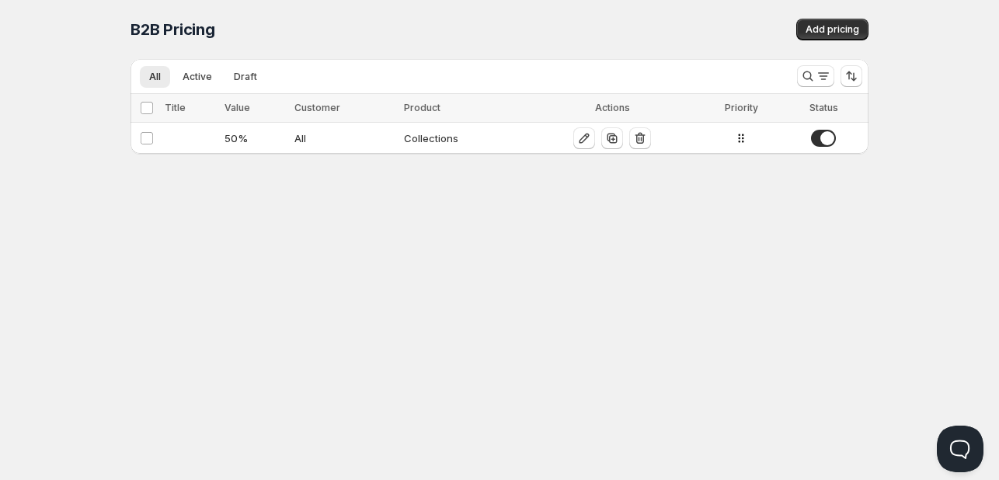
click at [427, 145] on div "Collections" at bounding box center [462, 139] width 117 height 16
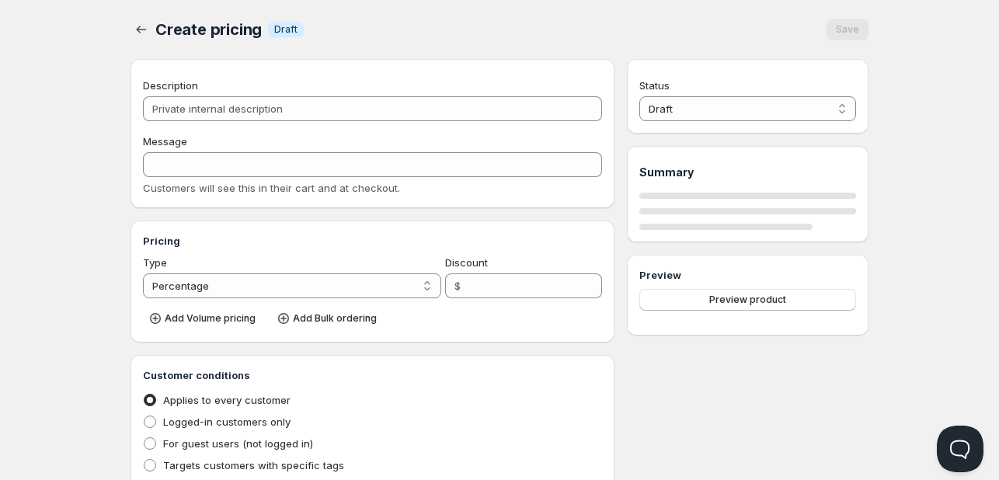
type input "50"
radio input "true"
select select "1"
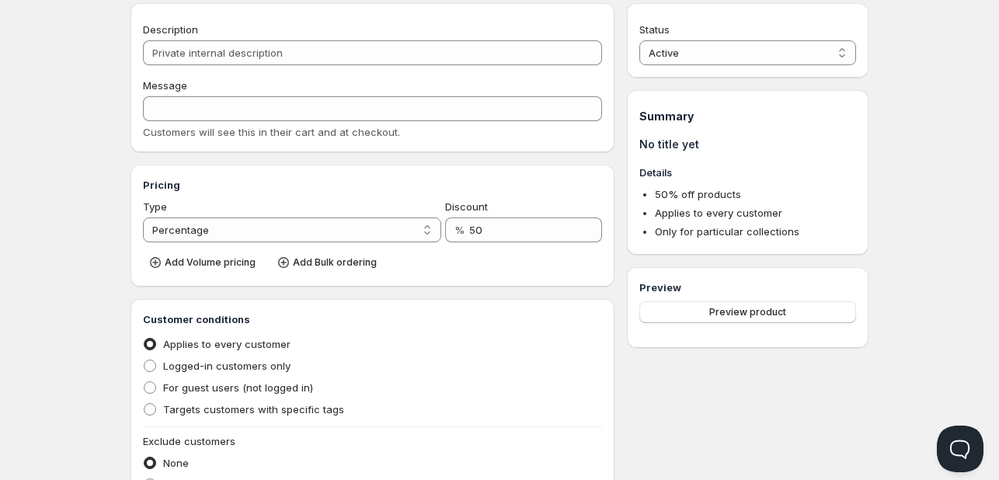
scroll to position [54, 0]
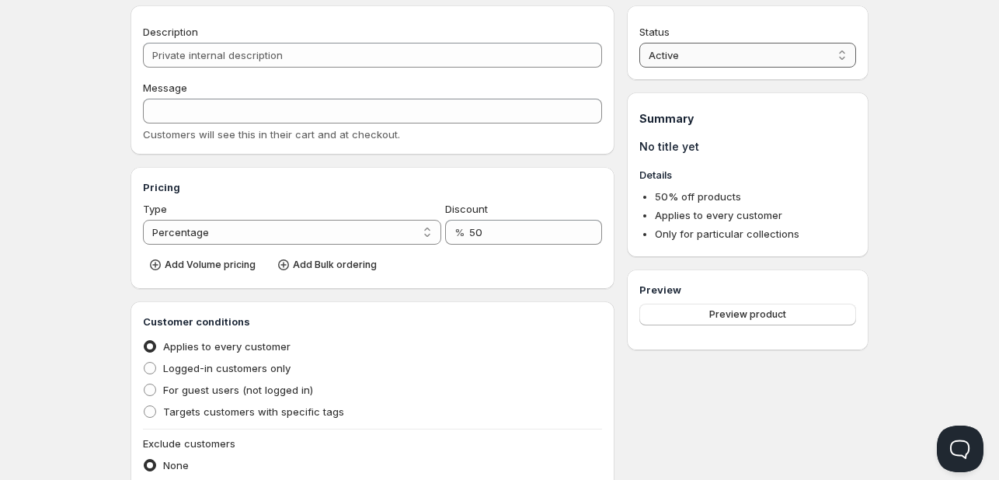
click at [835, 53] on select "Active Draft" at bounding box center [748, 55] width 217 height 25
click at [923, 125] on div "Home Pricing Price lists Checkout Forms Submissions Settings Features Plans Cre…" at bounding box center [499, 416] width 999 height 940
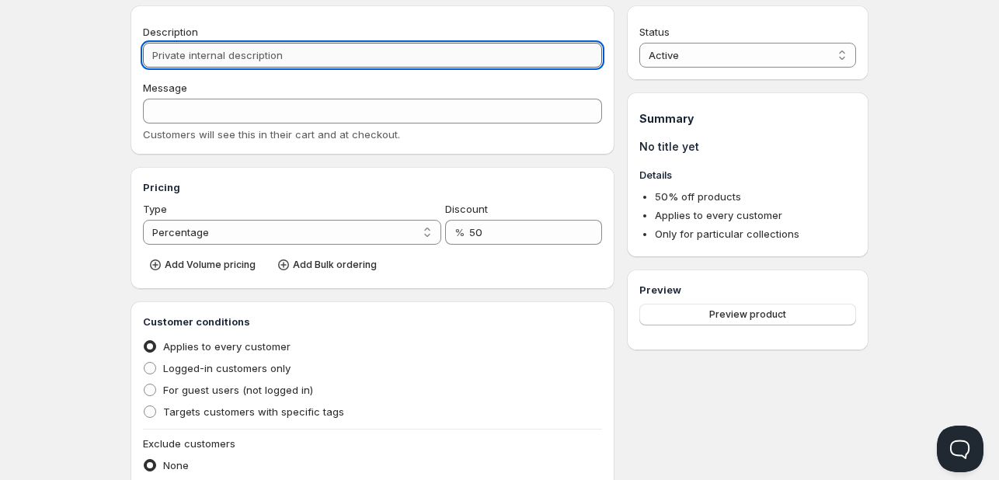
click at [393, 54] on input "Description" at bounding box center [372, 55] width 459 height 25
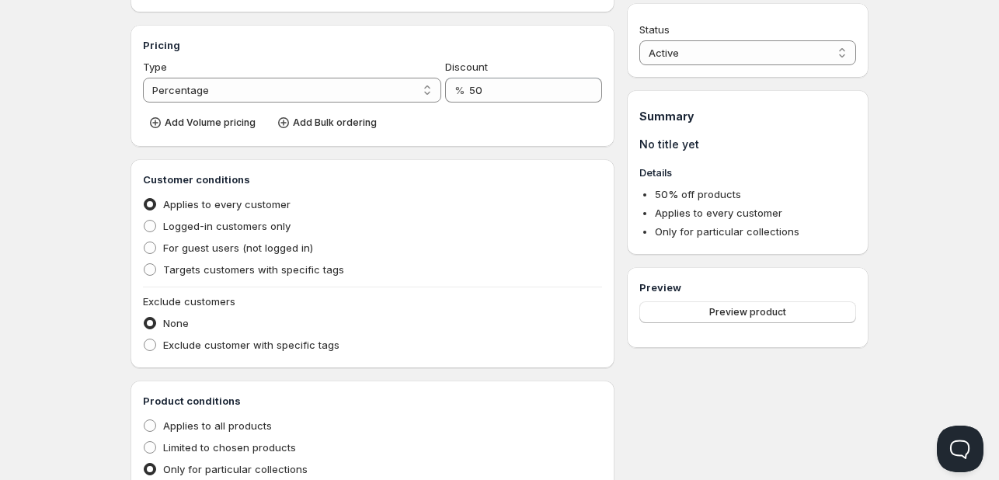
scroll to position [197, 0]
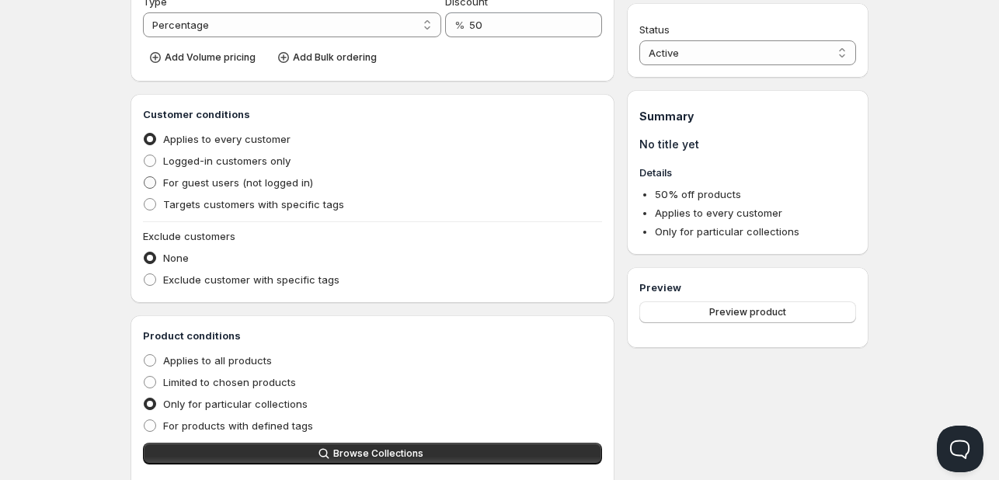
click at [254, 177] on span "For guest users (not logged in)" at bounding box center [238, 182] width 150 height 12
click at [145, 177] on input "For guest users (not logged in)" at bounding box center [144, 176] width 1 height 1
radio input "true"
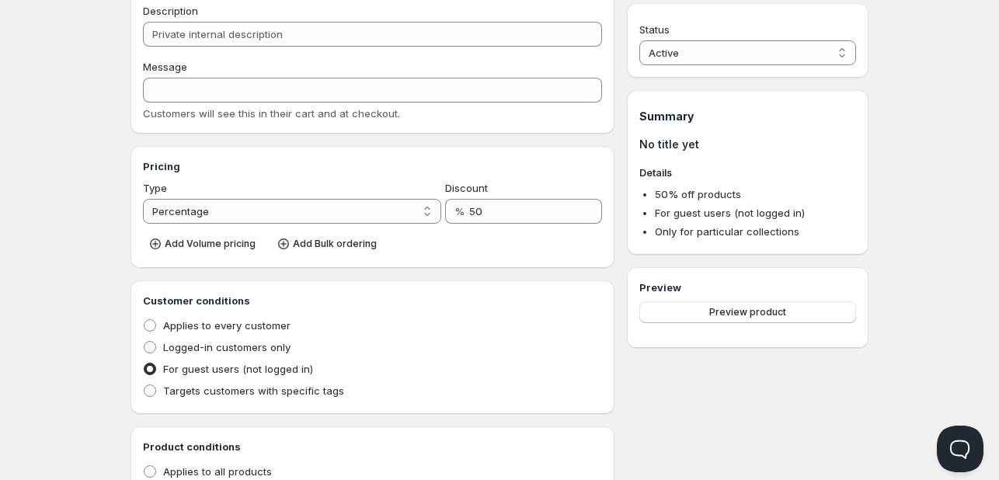
scroll to position [59, 0]
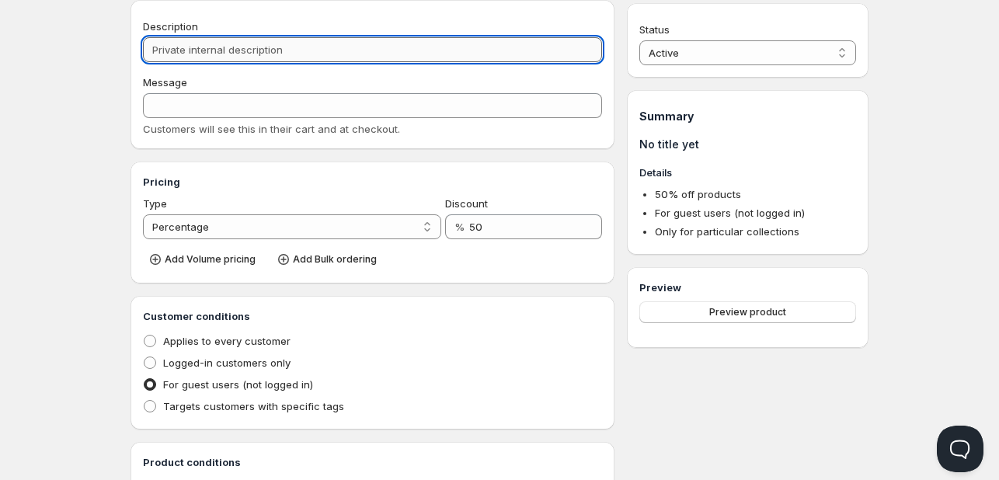
click at [344, 56] on input "Description" at bounding box center [372, 49] width 459 height 25
type input "t"
type input "Enjoy 10% Off – Just for You!"
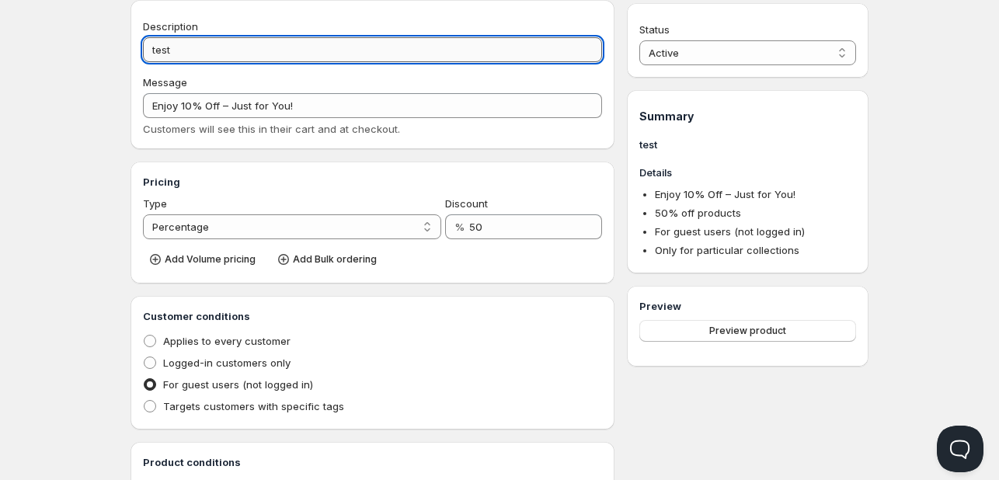
type input "test"
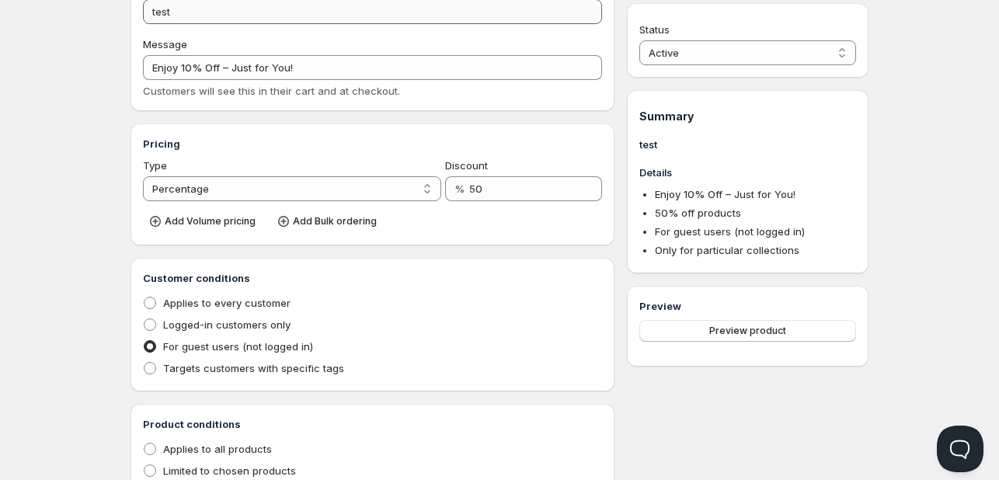
scroll to position [106, 0]
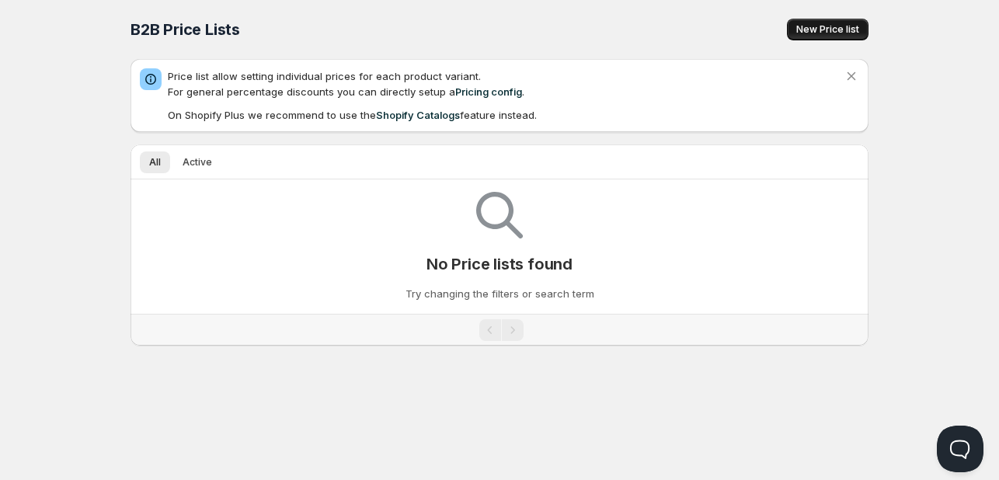
click at [849, 26] on span "New Price list" at bounding box center [828, 29] width 63 height 12
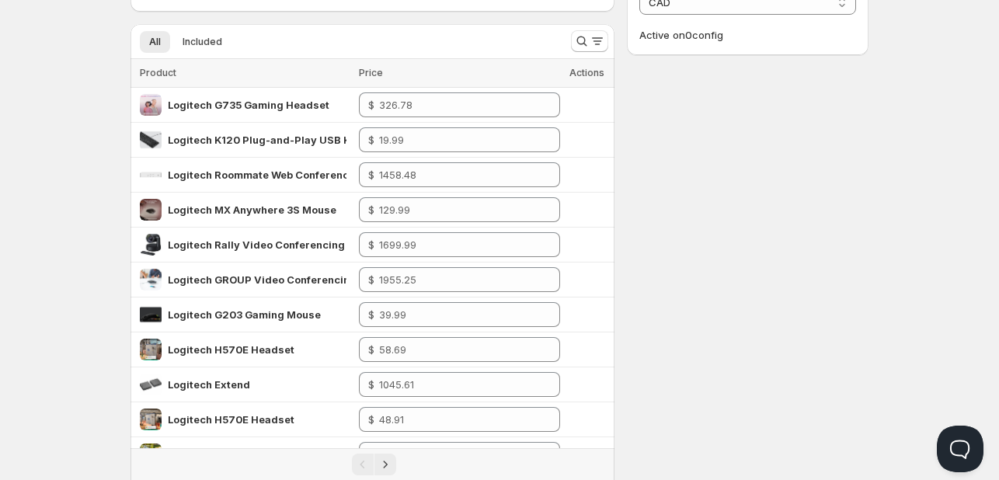
scroll to position [123, 0]
click at [209, 40] on span "Included" at bounding box center [203, 41] width 40 height 12
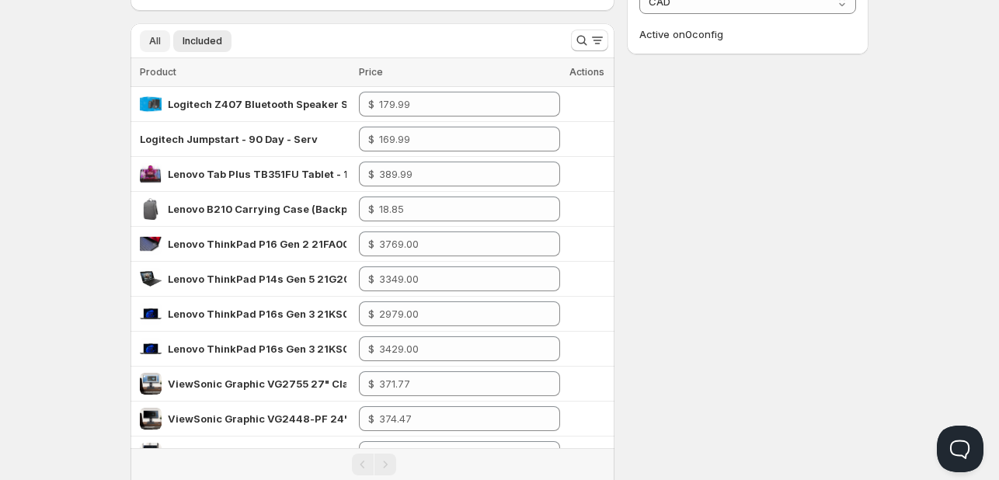
click at [149, 35] on span "All" at bounding box center [155, 41] width 12 height 12
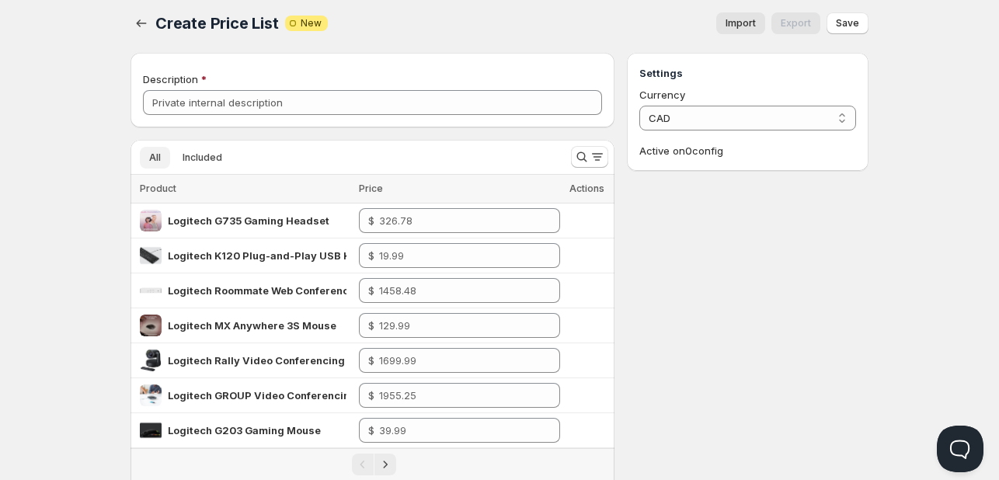
scroll to position [7, 0]
click at [840, 117] on select "CAD" at bounding box center [748, 117] width 217 height 25
click at [125, 10] on div "Create Price List. This page is ready Create Price List Attention Incomplete Ne…" at bounding box center [500, 486] width 776 height 987
click at [145, 19] on icon "button" at bounding box center [142, 23] width 16 height 16
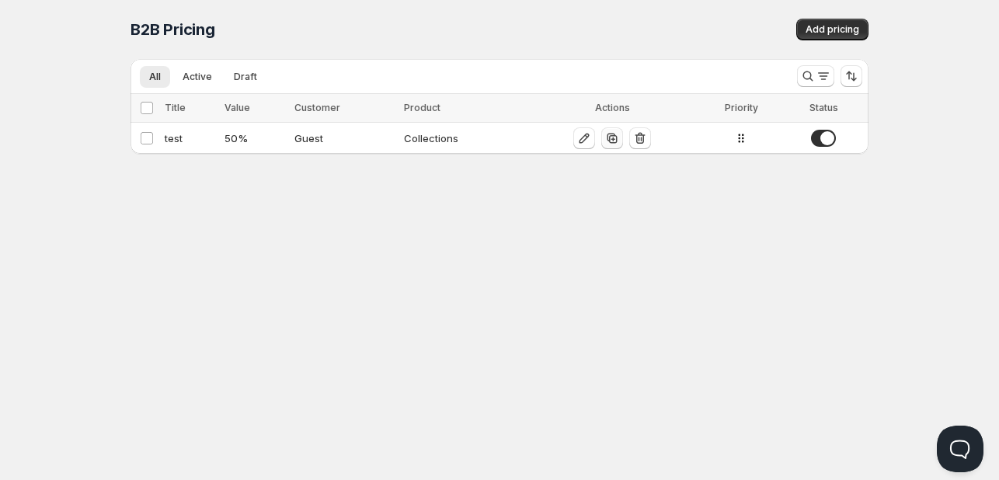
click at [619, 138] on button "button" at bounding box center [613, 138] width 22 height 22
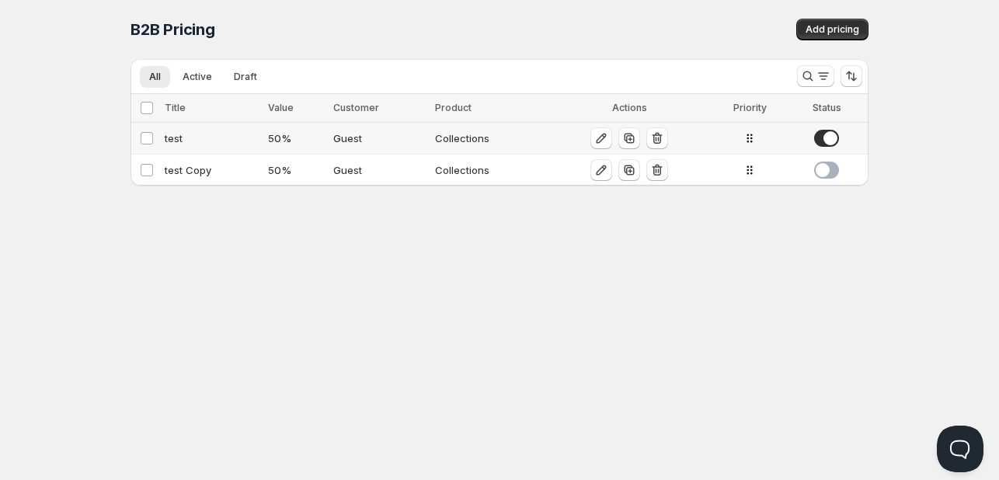
click at [658, 169] on icon "button" at bounding box center [659, 171] width 2 height 5
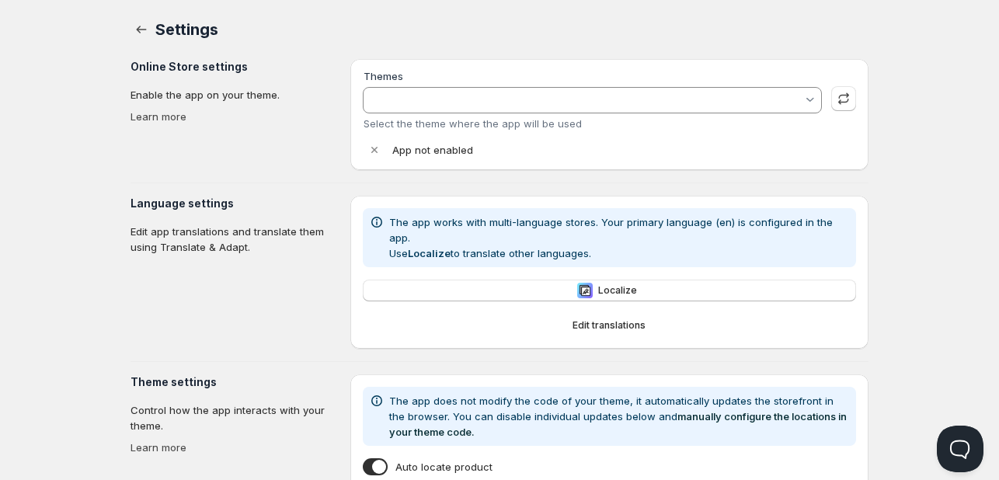
type input "Enterprise"
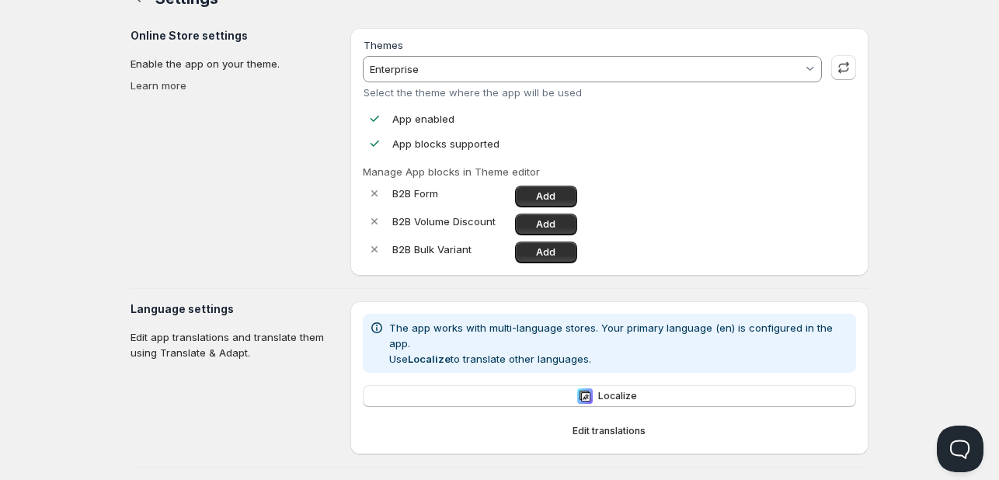
scroll to position [32, 0]
click at [990, 258] on div "Home Pricing Price lists Checkout Forms Submissions Settings Features Plans Set…" at bounding box center [499, 415] width 999 height 894
click at [796, 68] on input "Enterprise" at bounding box center [585, 68] width 435 height 25
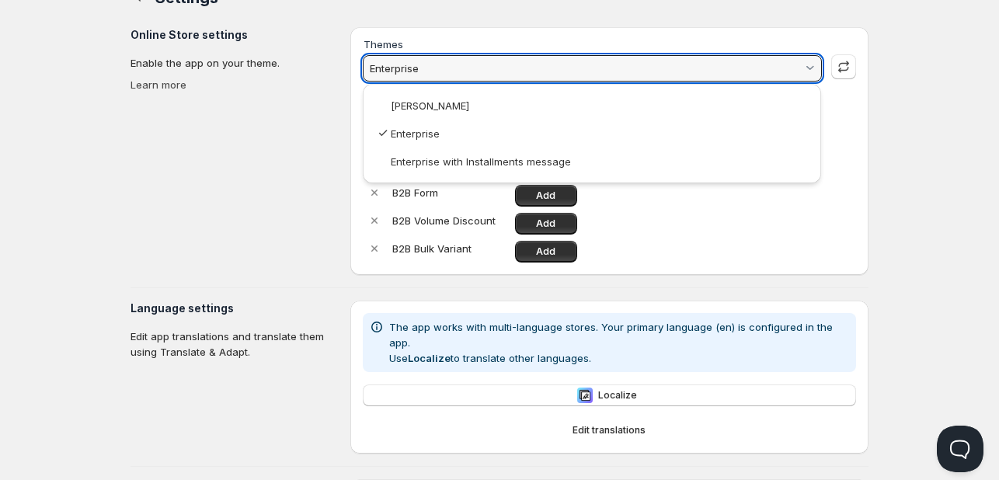
click at [947, 176] on html "Home Pricing Price lists Checkout Forms Submissions Settings Features Plans Set…" at bounding box center [499, 415] width 999 height 894
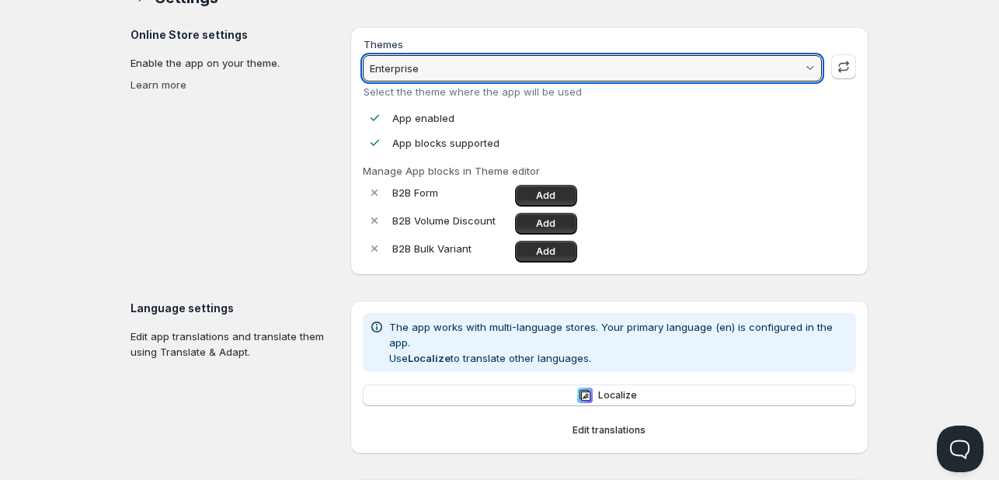
click at [786, 68] on input "Enterprise" at bounding box center [585, 68] width 435 height 25
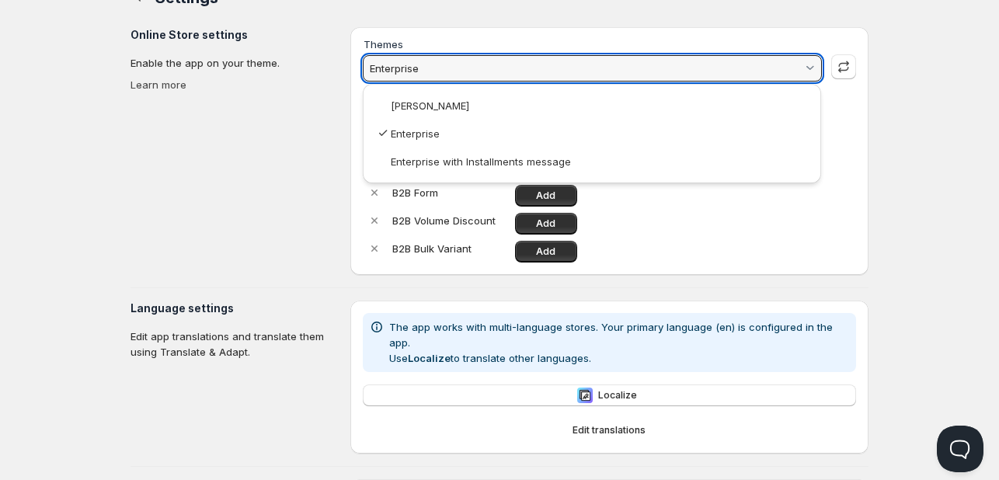
click at [954, 166] on html "Home Pricing Price lists Checkout Forms Submissions Settings Features Plans Set…" at bounding box center [499, 415] width 999 height 894
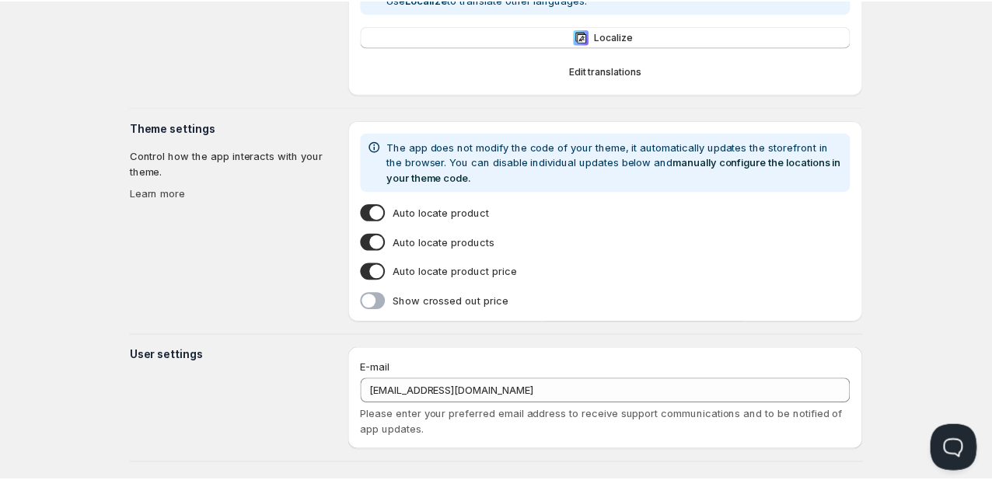
scroll to position [399, 0]
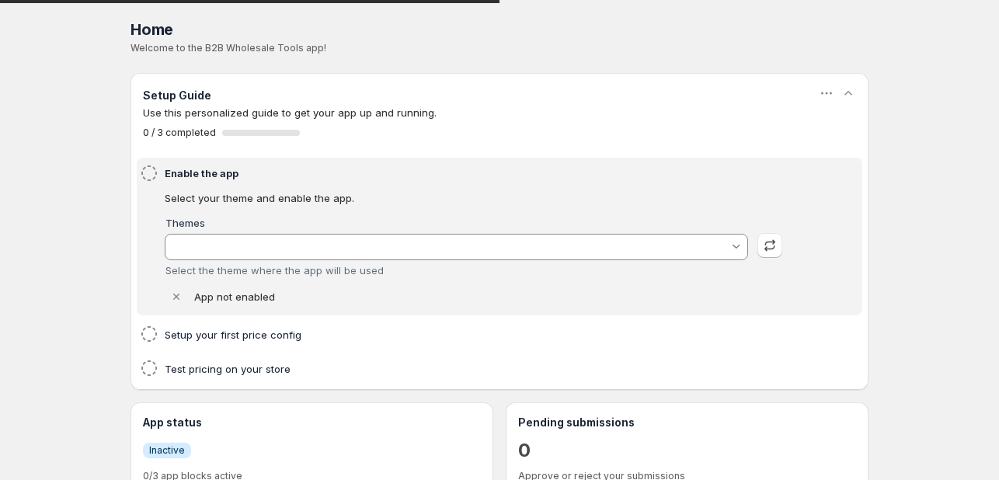
type input "Enterprise"
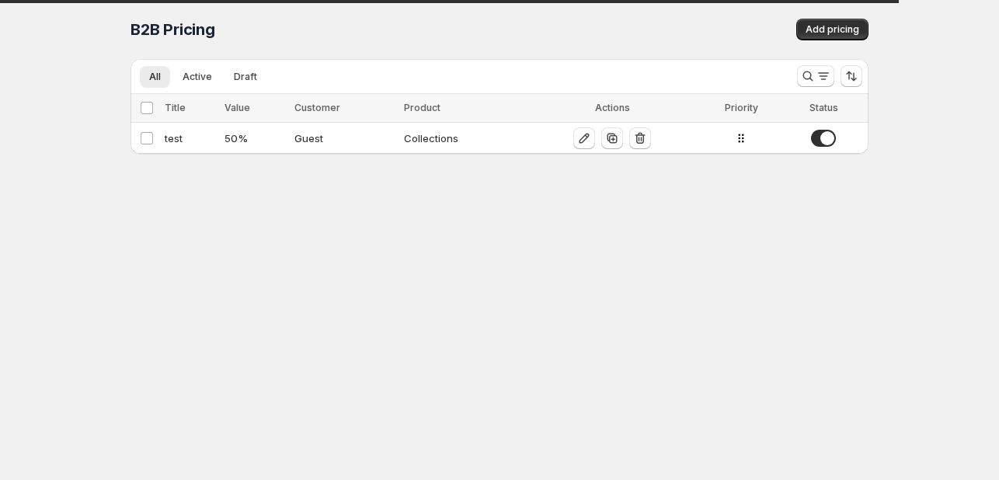
click at [463, 136] on div "Collections" at bounding box center [462, 139] width 117 height 16
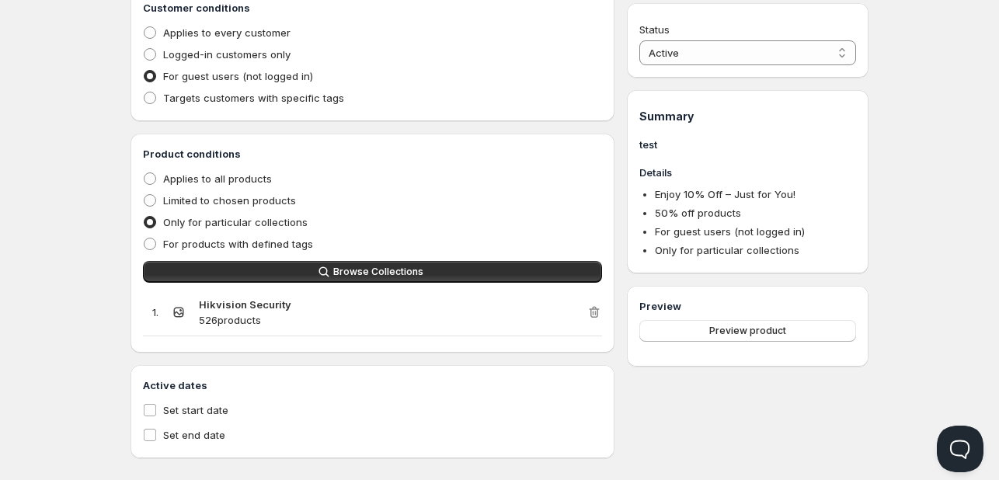
scroll to position [375, 0]
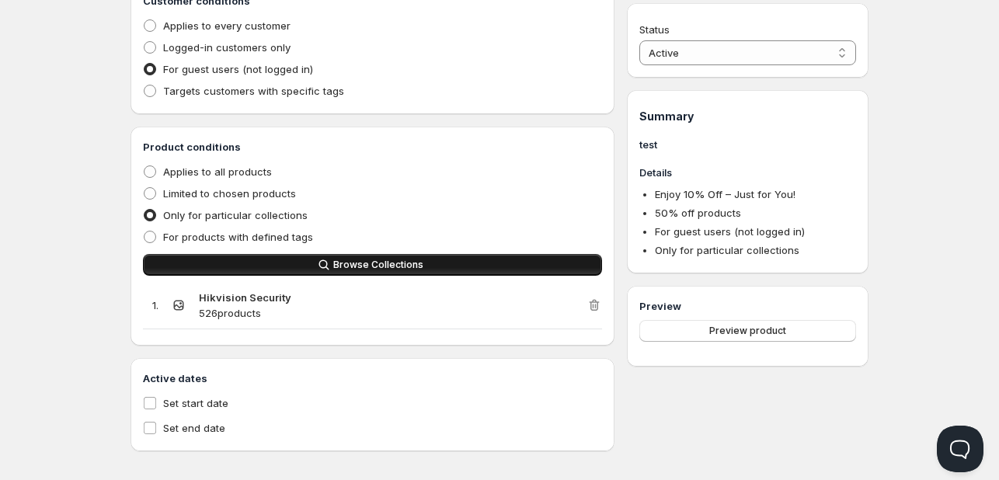
click at [451, 265] on button "Browse Collections" at bounding box center [372, 265] width 459 height 22
click at [379, 275] on button "Browse Collections" at bounding box center [372, 265] width 459 height 22
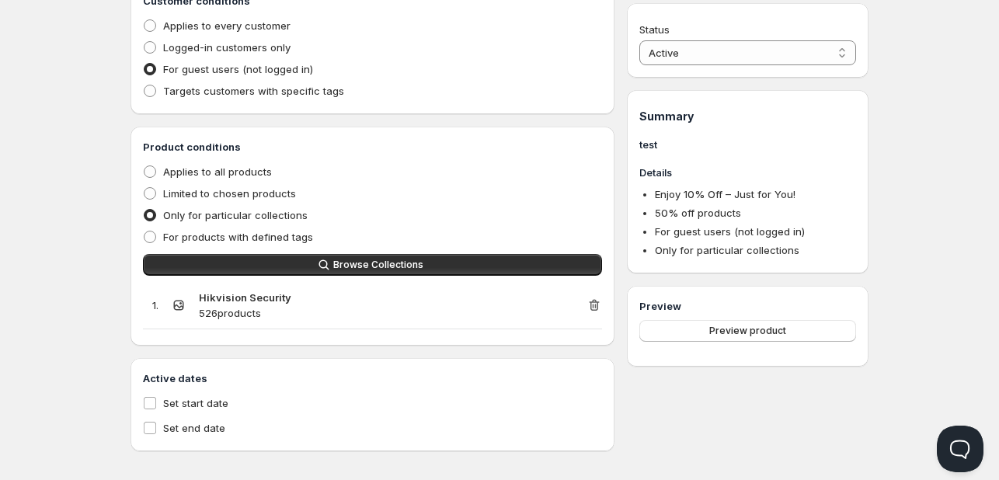
click at [595, 306] on icon "button" at bounding box center [596, 306] width 2 height 5
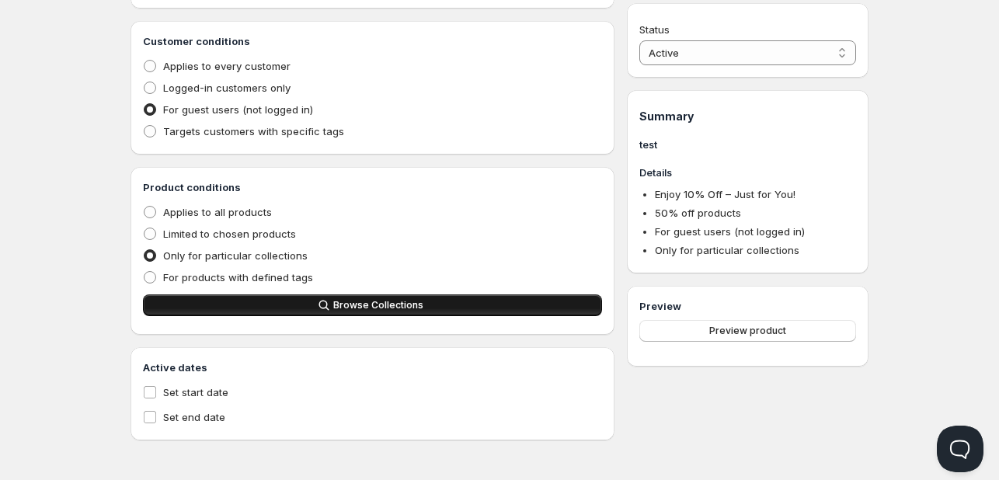
click at [439, 295] on button "Browse Collections" at bounding box center [372, 306] width 459 height 22
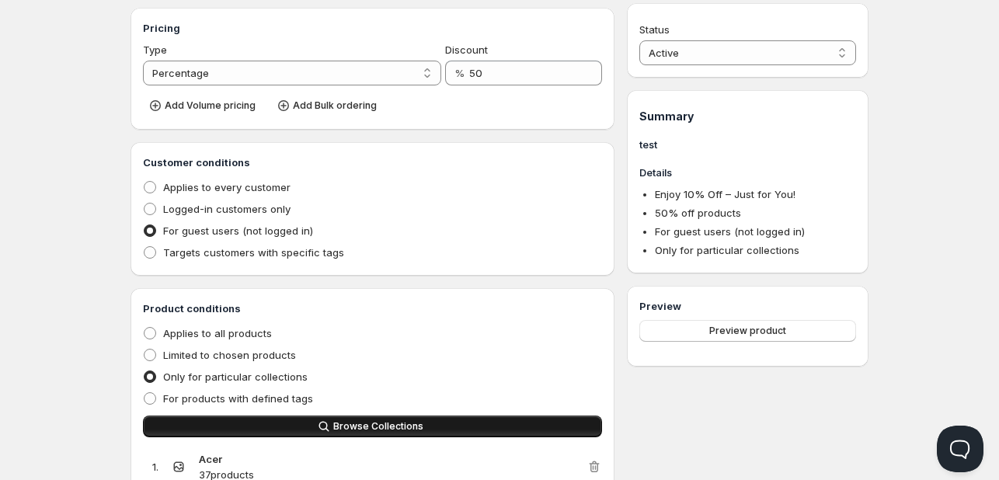
scroll to position [0, 0]
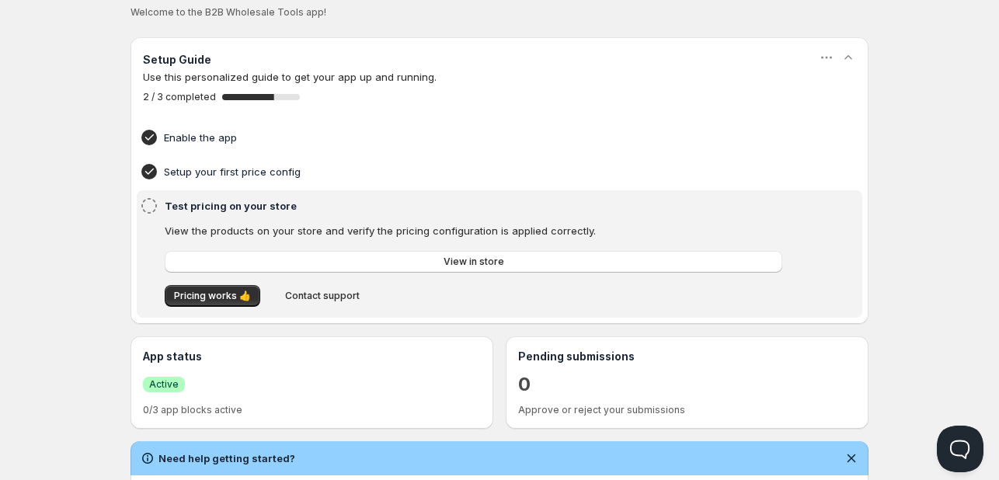
scroll to position [37, 0]
click at [480, 260] on span "View in store" at bounding box center [474, 261] width 61 height 12
click at [513, 264] on link "View in store" at bounding box center [474, 261] width 618 height 22
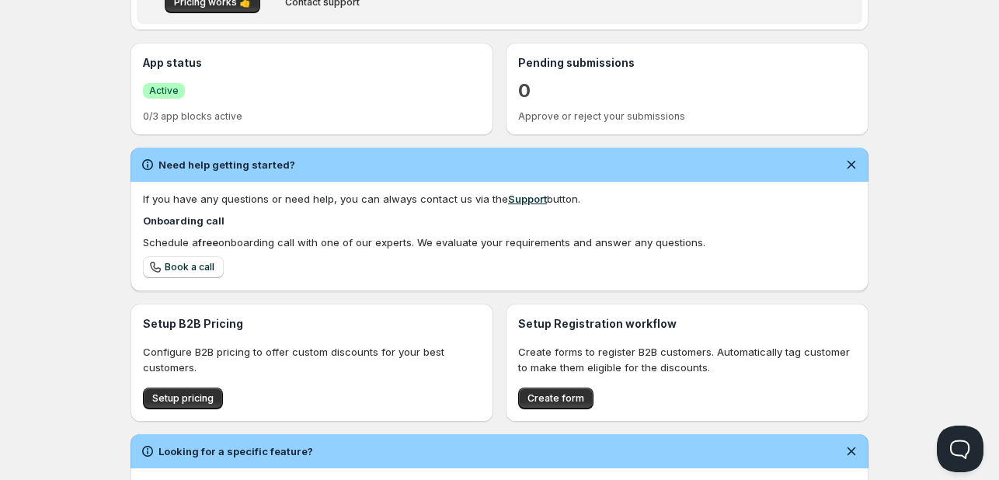
scroll to position [347, 0]
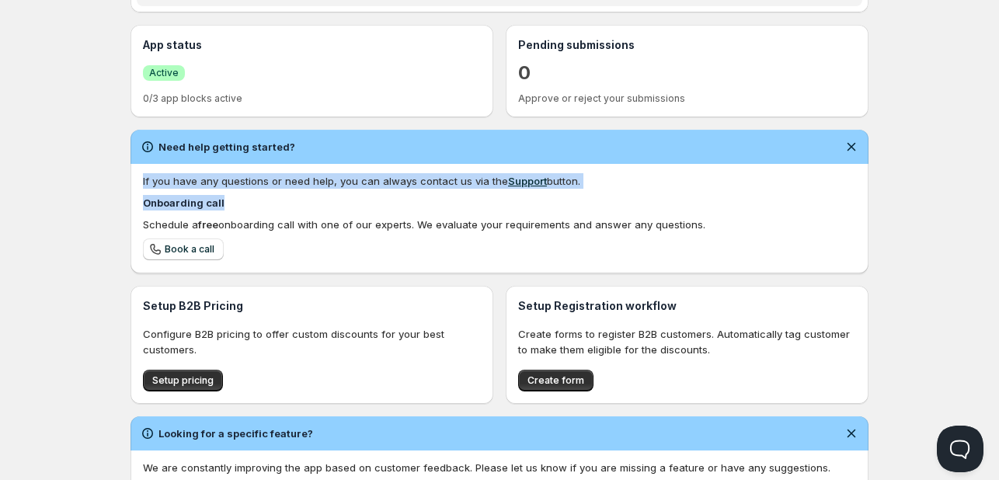
drag, startPoint x: 142, startPoint y: 181, endPoint x: 248, endPoint y: 201, distance: 107.6
click at [248, 201] on div "If you have any questions or need help, you can always contact us via the Suppo…" at bounding box center [500, 219] width 738 height 110
click at [260, 209] on h4 "Onboarding call" at bounding box center [499, 203] width 713 height 16
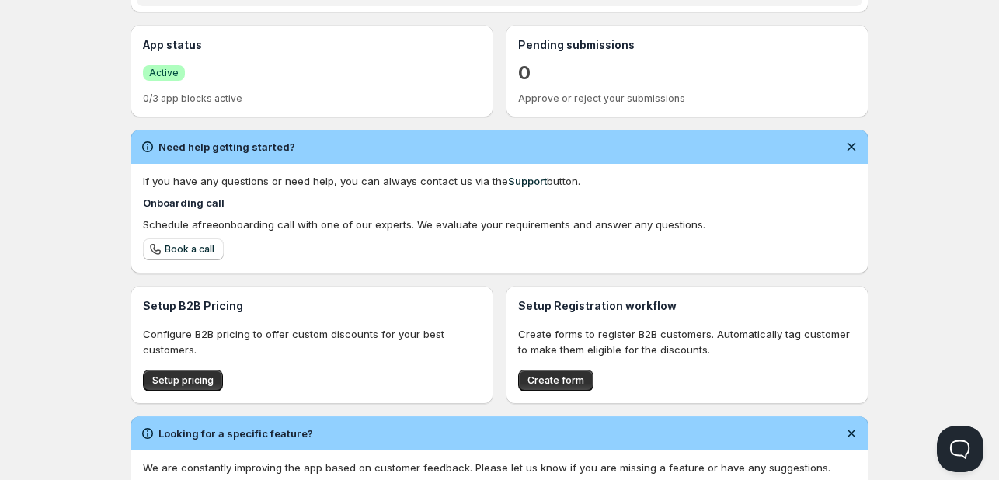
click at [266, 225] on div "Schedule a free onboarding call with one of our experts. We evaluate your requi…" at bounding box center [499, 225] width 713 height 16
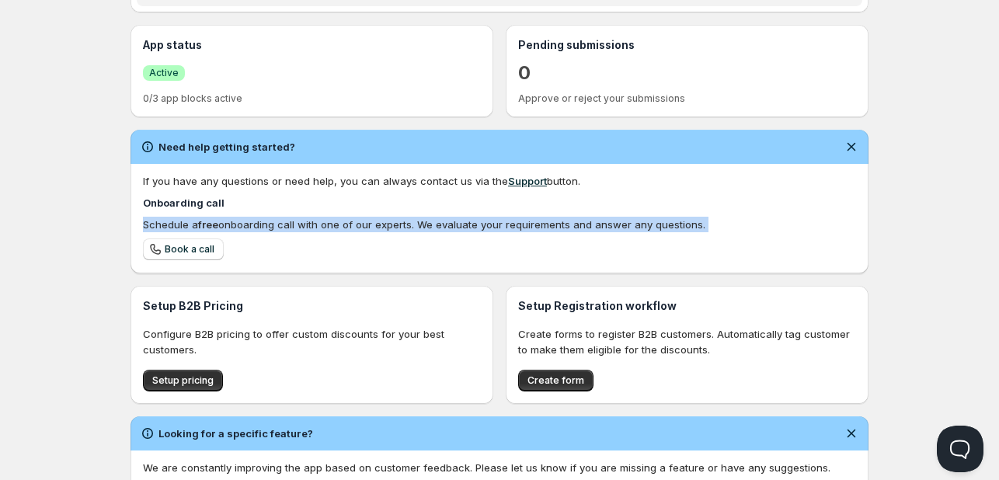
click at [266, 225] on div "Schedule a free onboarding call with one of our experts. We evaluate your requi…" at bounding box center [499, 225] width 713 height 16
click at [302, 226] on div "Schedule a free onboarding call with one of our experts. We evaluate your requi…" at bounding box center [499, 225] width 713 height 16
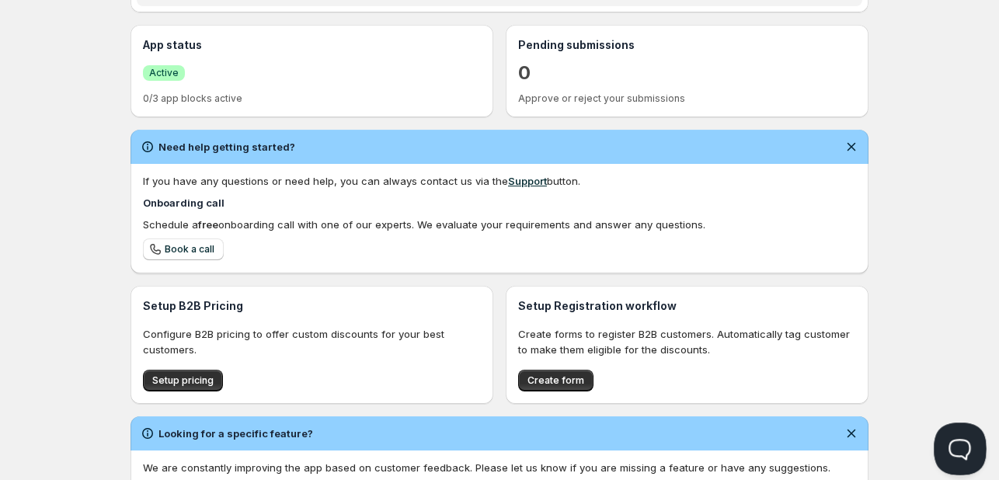
click at [955, 444] on button "Open Beacon popover" at bounding box center [957, 446] width 47 height 47
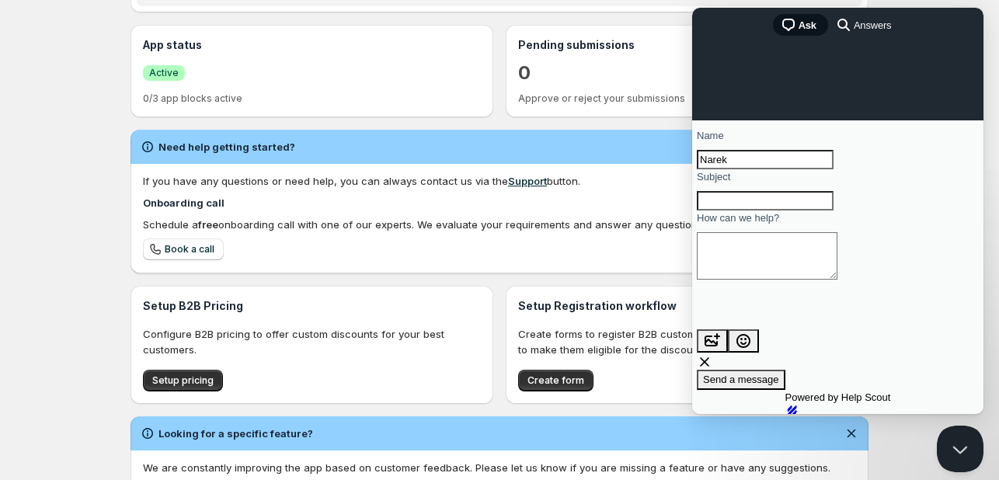
scroll to position [92, 0]
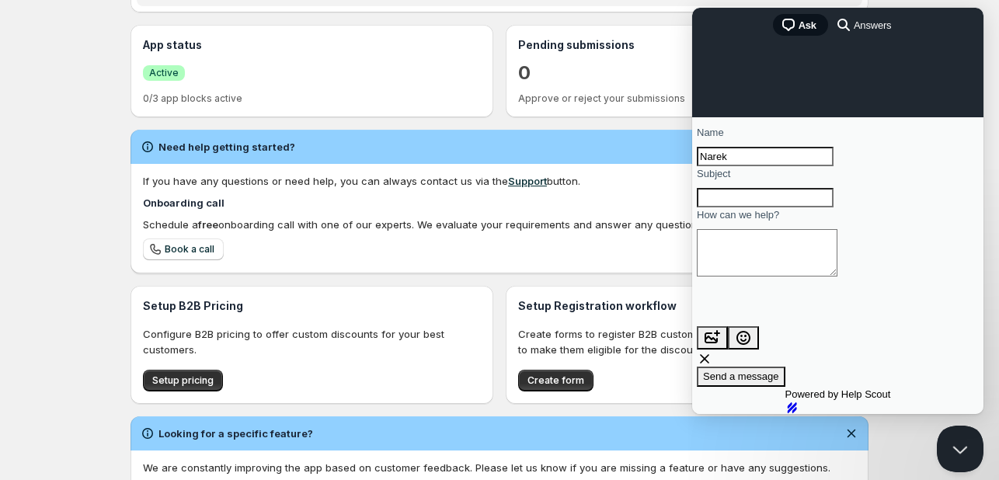
click at [762, 188] on input "Subject" at bounding box center [765, 198] width 137 height 20
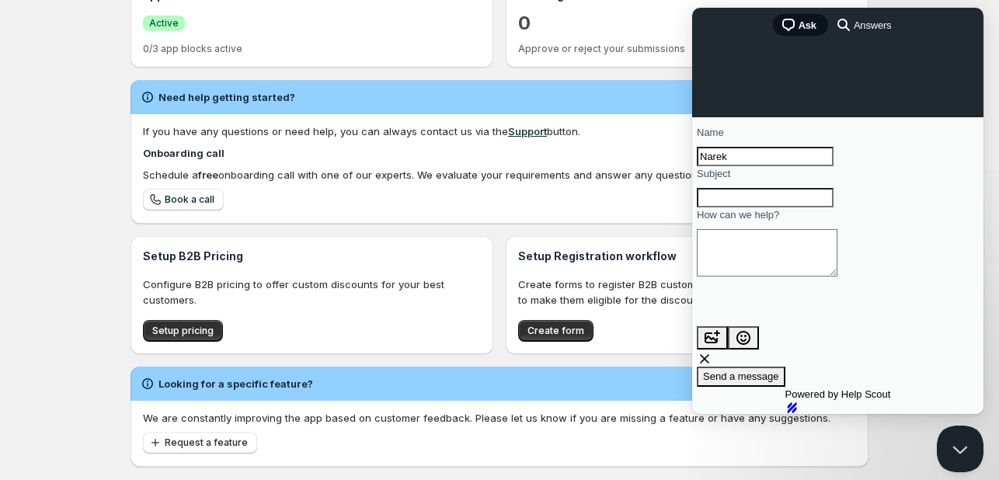
scroll to position [426, 0]
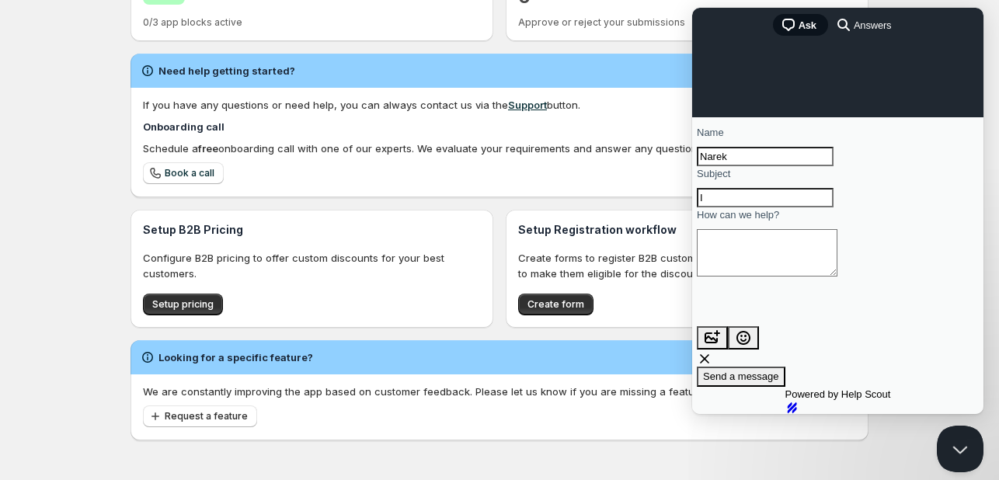
type input "I"
type input "Discount not working"
click at [772, 252] on textarea "How can we help?" at bounding box center [767, 252] width 141 height 47
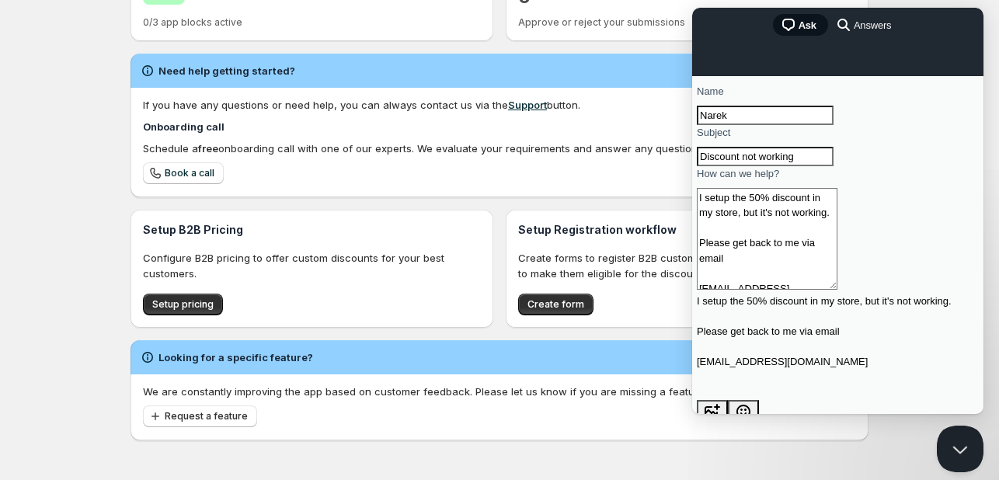
type textarea "I setup the 50% discount in my store, but it's not working. Please get back to …"
click at [779, 445] on span "Send a message" at bounding box center [741, 451] width 76 height 12
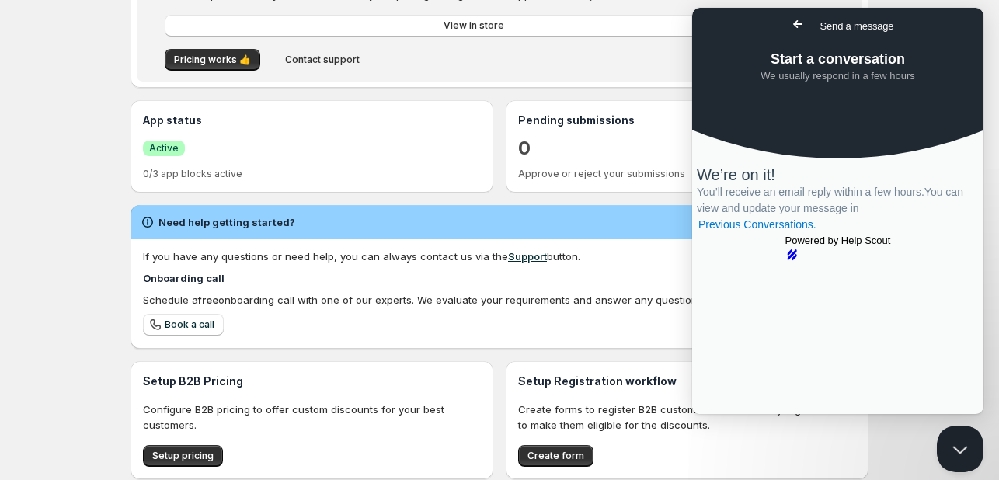
scroll to position [270, 0]
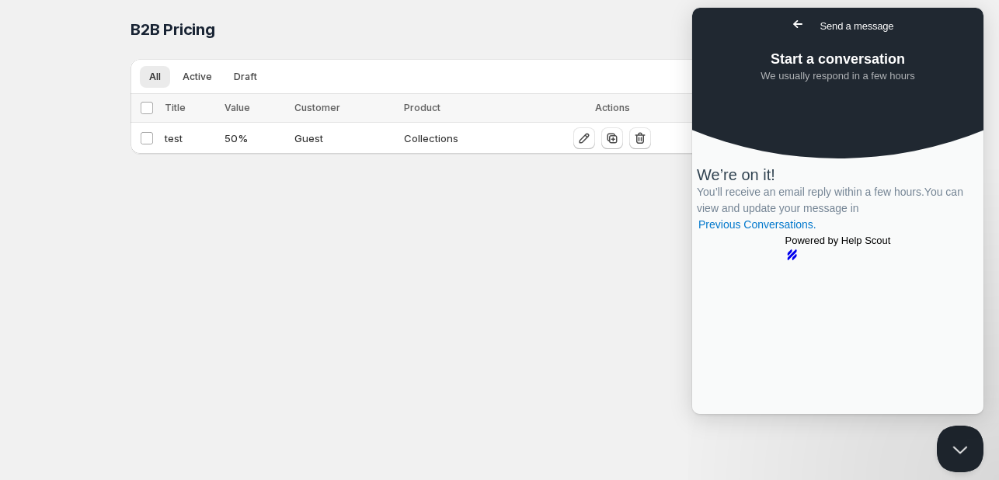
click at [789, 26] on span "Go back" at bounding box center [798, 24] width 19 height 19
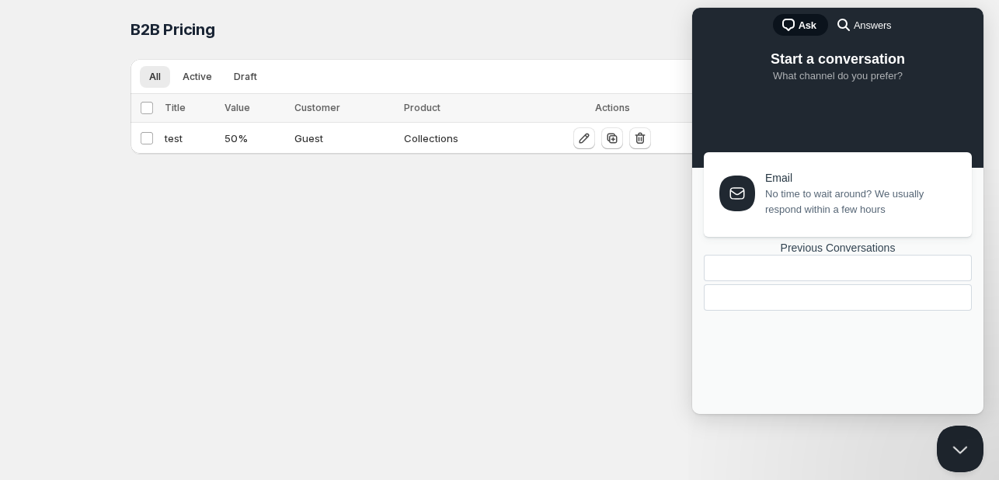
click at [459, 337] on div "Home Pricing Price lists Checkout Forms Submissions Settings Features Plans B2B…" at bounding box center [499, 240] width 999 height 480
click at [580, 131] on icon "button" at bounding box center [585, 139] width 16 height 16
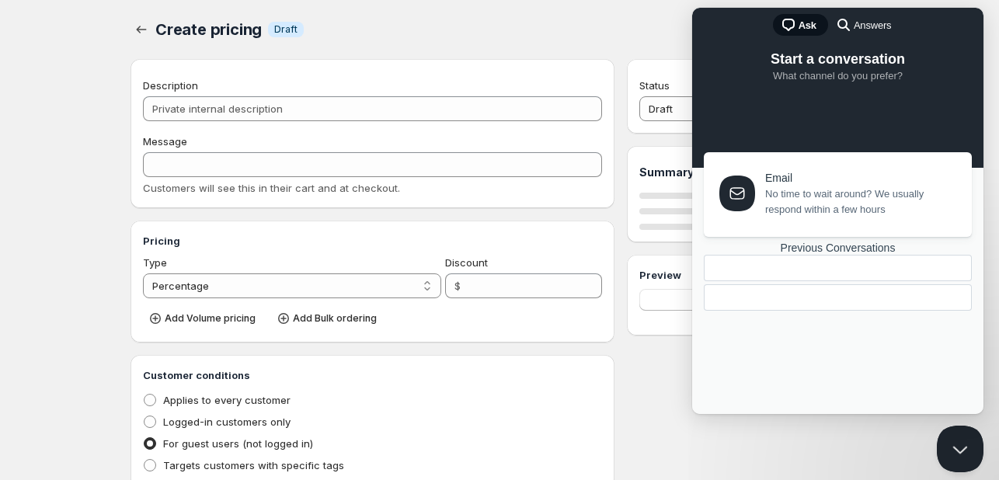
type input "test"
type input "Enjoy 10% Off – Just for You!"
type input "50"
radio input "true"
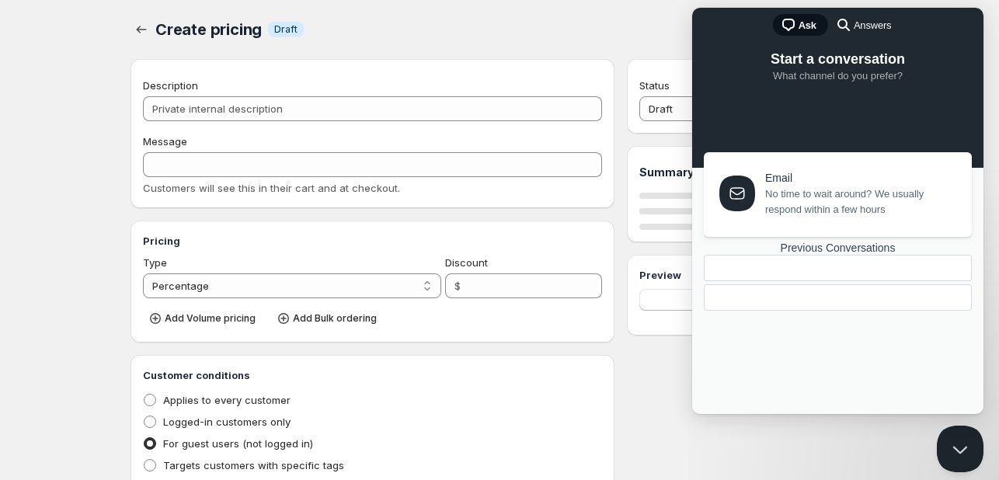
select select "1"
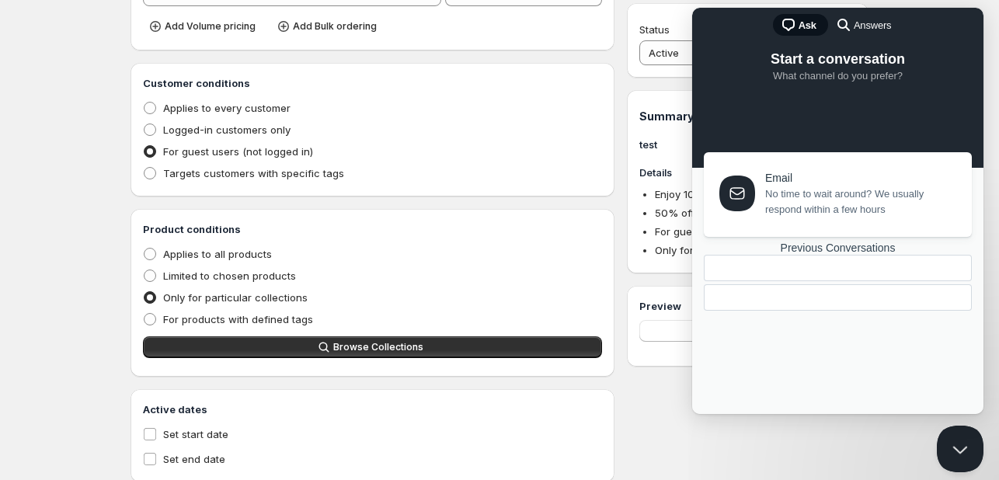
scroll to position [335, 0]
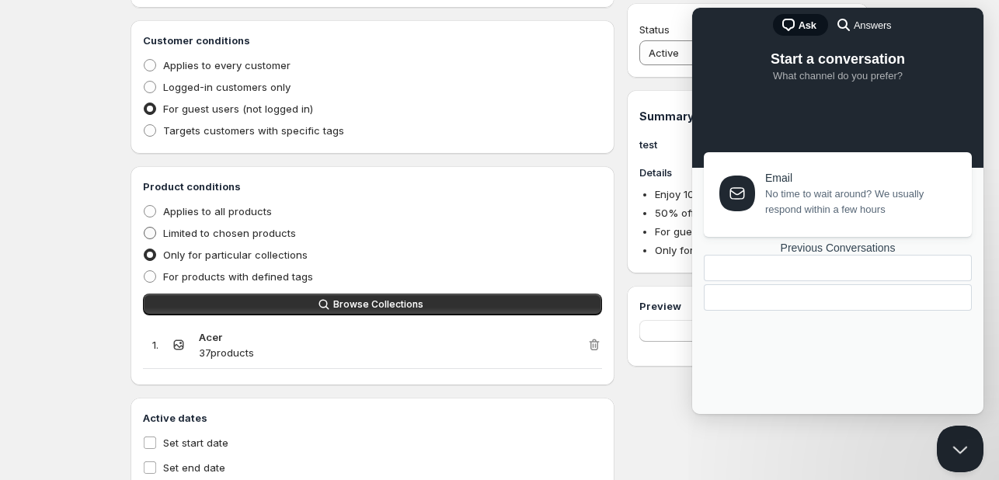
click at [198, 239] on span "Limited to chosen products" at bounding box center [229, 233] width 133 height 16
click at [145, 228] on input "Limited to chosen products" at bounding box center [144, 227] width 1 height 1
radio input "true"
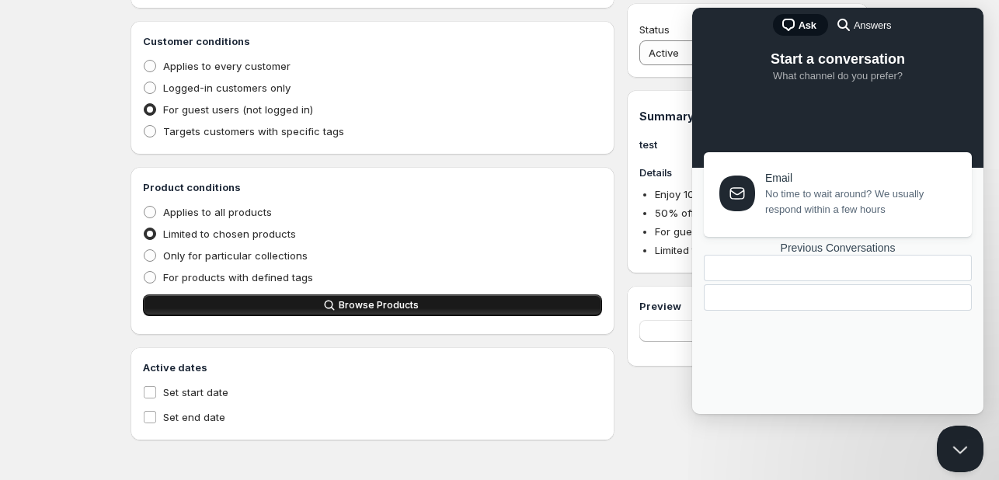
click at [254, 296] on button "Browse Products" at bounding box center [372, 306] width 459 height 22
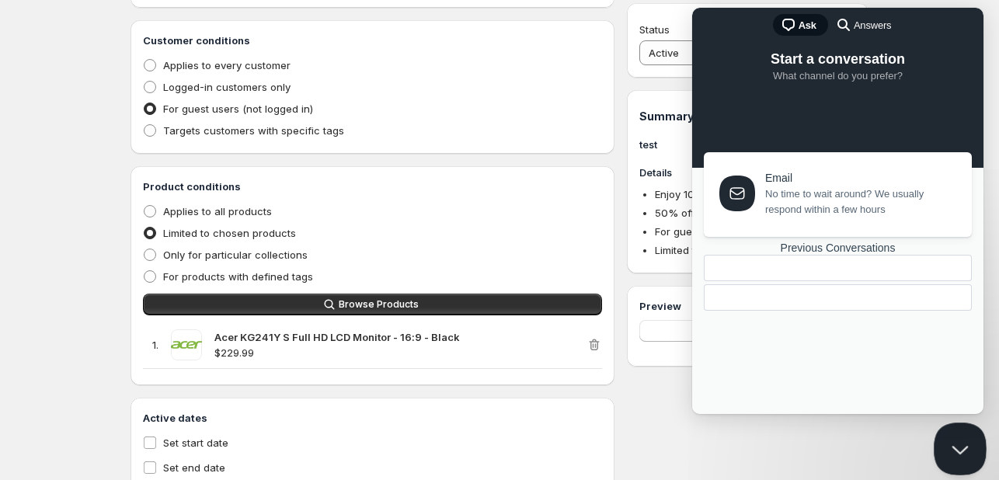
click at [961, 452] on button "Close Beacon popover" at bounding box center [957, 446] width 47 height 47
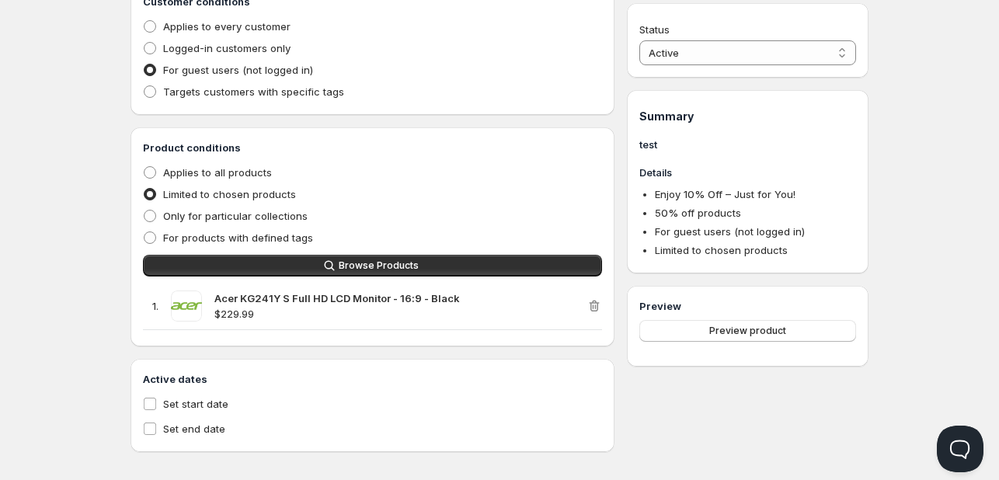
scroll to position [385, 0]
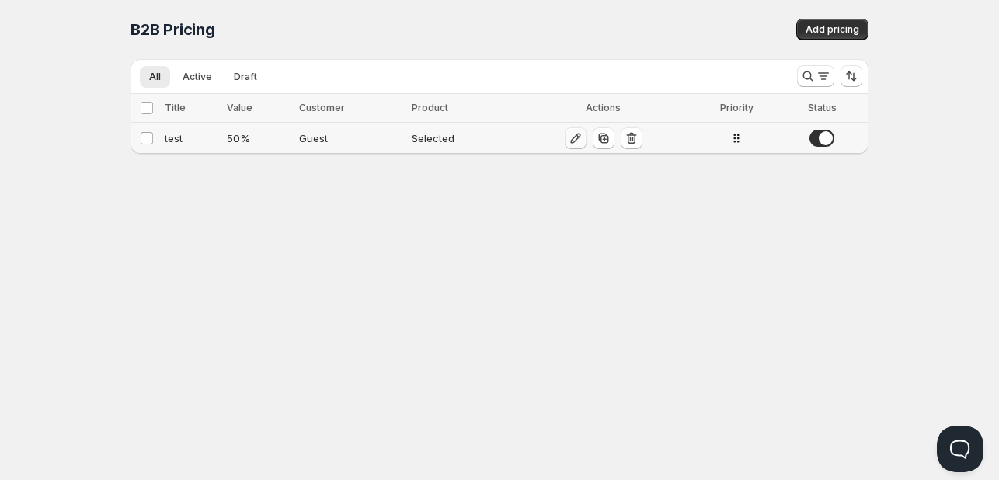
click at [573, 142] on icon "button" at bounding box center [576, 139] width 16 height 16
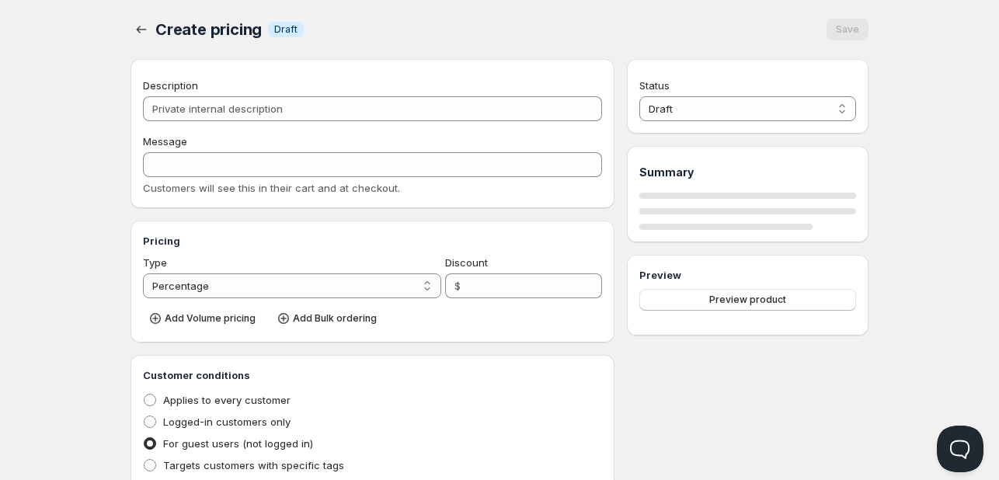
type input "test"
type input "Enjoy 10% Off – Just for You!"
type input "50"
radio input "true"
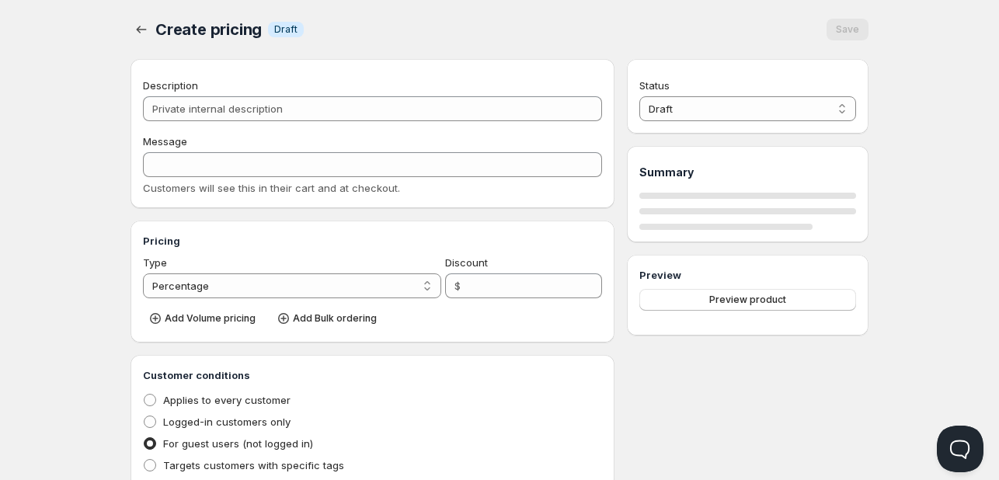
select select "1"
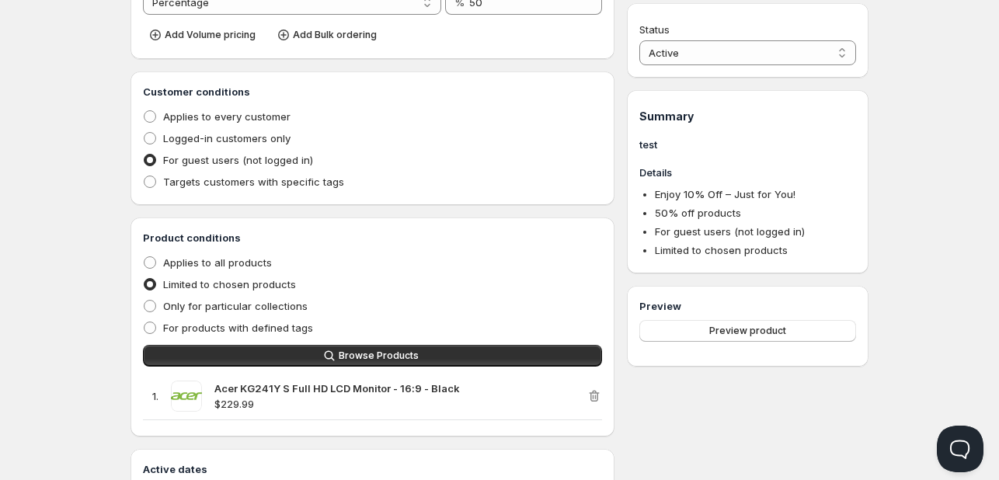
scroll to position [257, 0]
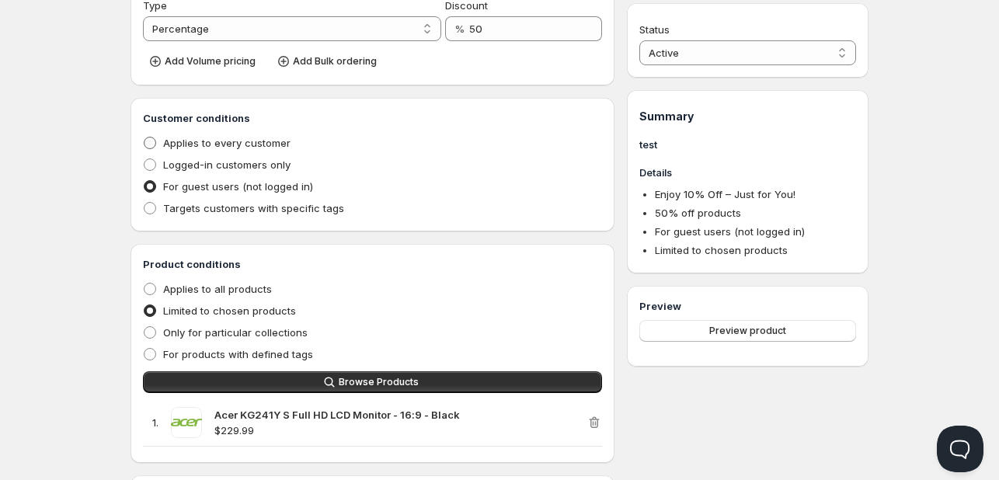
click at [232, 141] on span "Applies to every customer" at bounding box center [226, 143] width 127 height 12
click at [145, 138] on input "Applies to every customer" at bounding box center [144, 137] width 1 height 1
radio input "true"
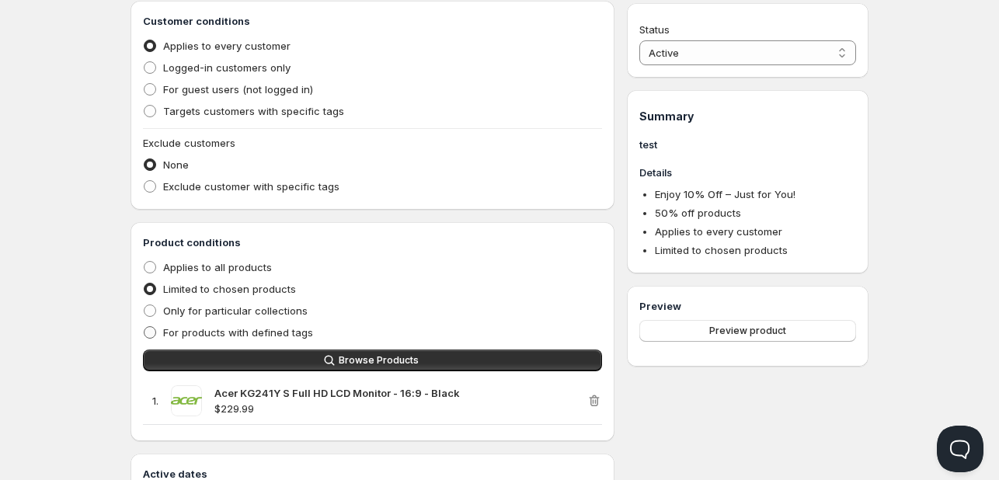
scroll to position [461, 0]
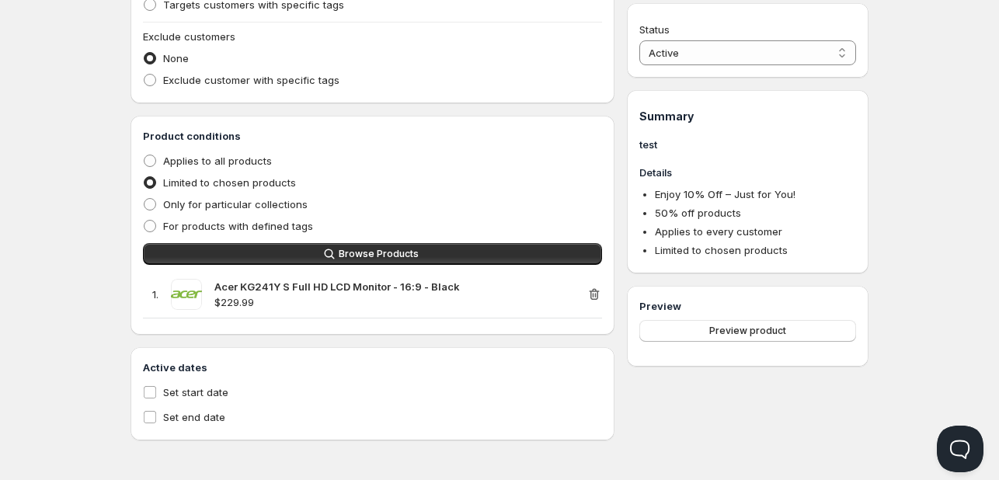
click at [588, 291] on icon "button" at bounding box center [595, 295] width 16 height 16
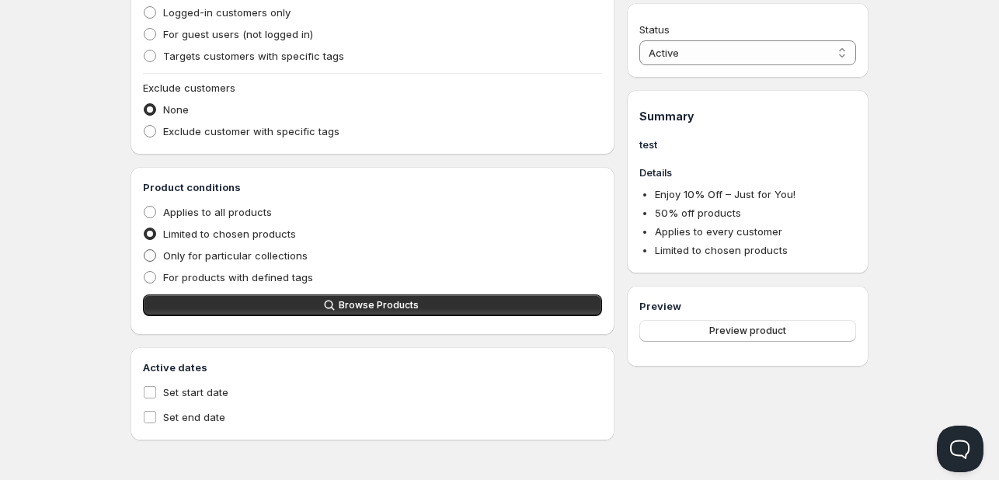
click at [227, 253] on span "Only for particular collections" at bounding box center [235, 255] width 145 height 12
click at [145, 250] on input "Only for particular collections" at bounding box center [144, 249] width 1 height 1
radio input "true"
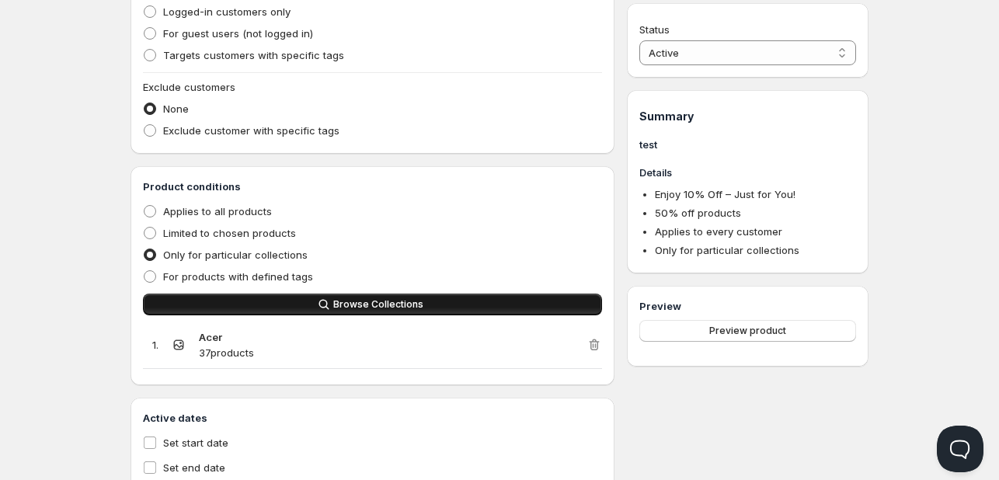
click at [263, 302] on button "Browse Collections" at bounding box center [372, 305] width 459 height 22
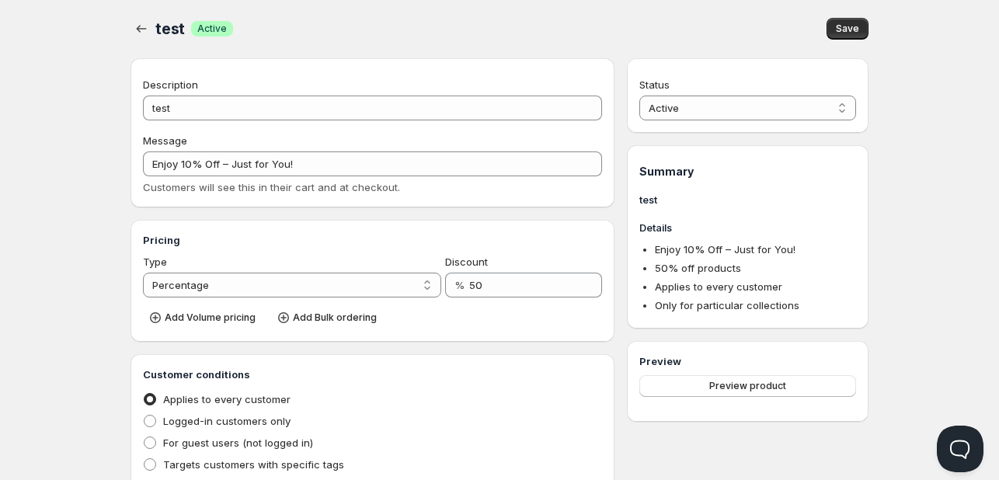
scroll to position [0, 0]
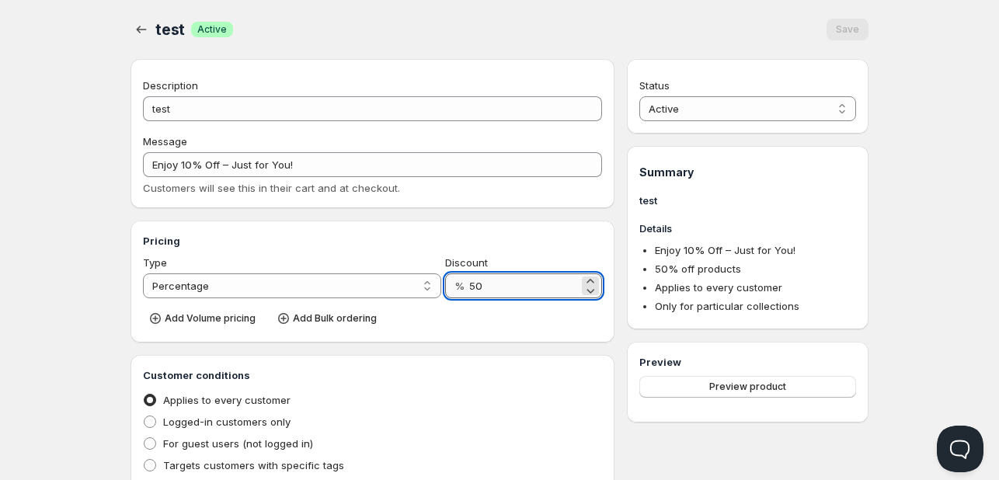
click at [486, 291] on input "50" at bounding box center [524, 286] width 110 height 25
click at [471, 287] on input "50" at bounding box center [524, 286] width 110 height 25
click at [472, 287] on input "50" at bounding box center [524, 286] width 110 height 25
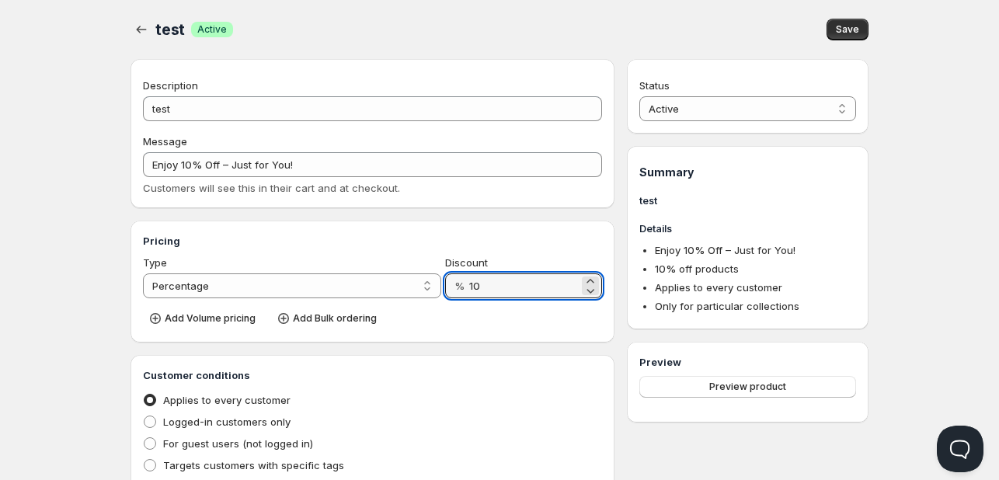
type input "10"
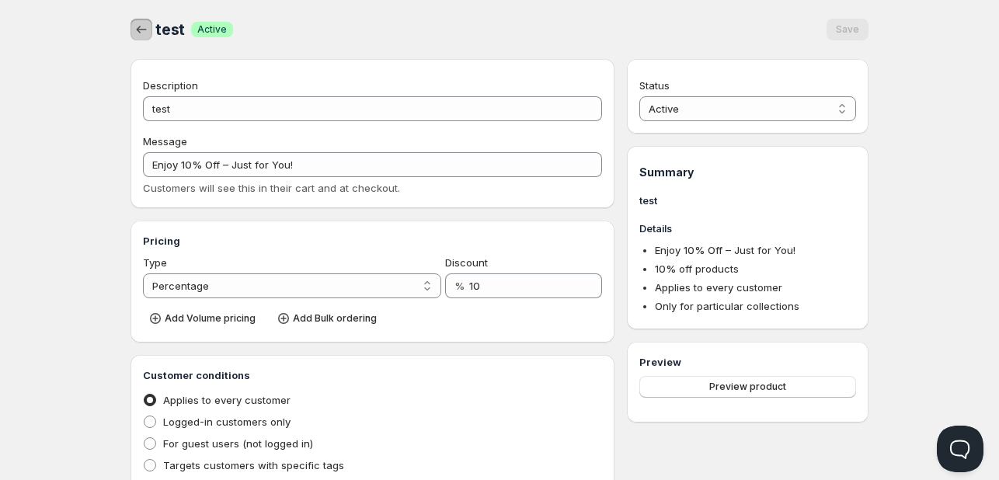
click at [134, 27] on icon "button" at bounding box center [142, 30] width 16 height 16
